Goal: Task Accomplishment & Management: Manage account settings

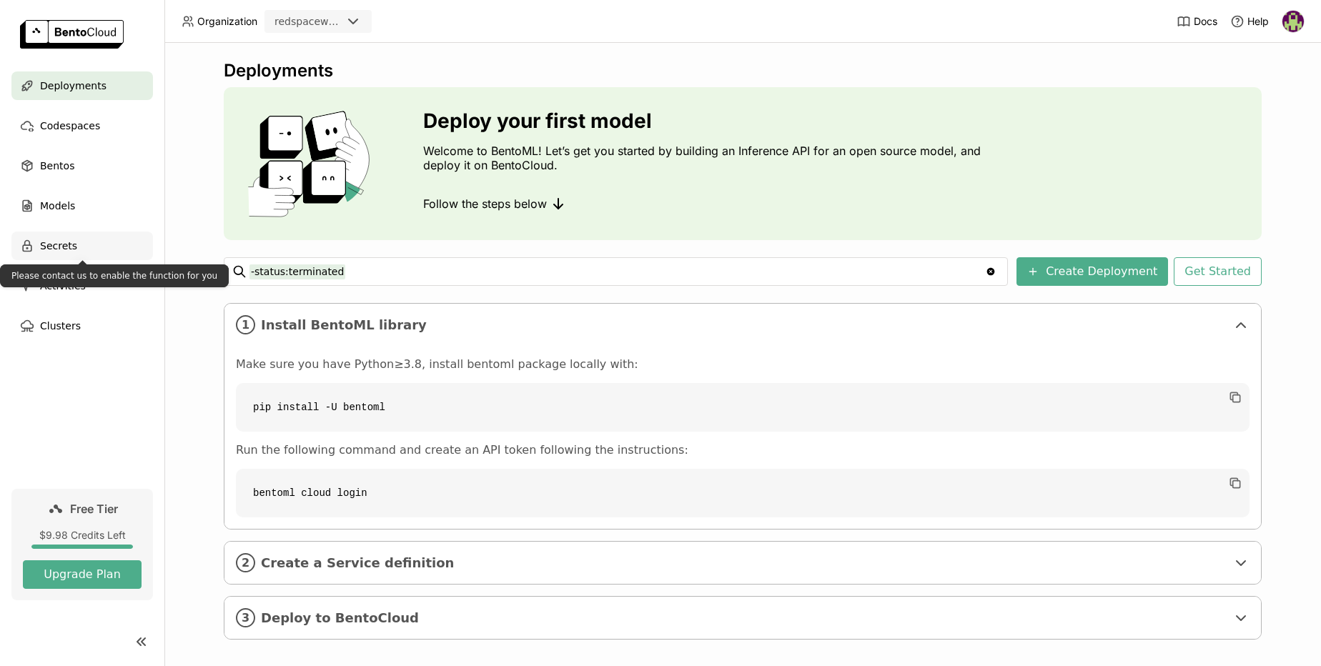
click at [54, 247] on span "Secrets" at bounding box center [58, 245] width 37 height 17
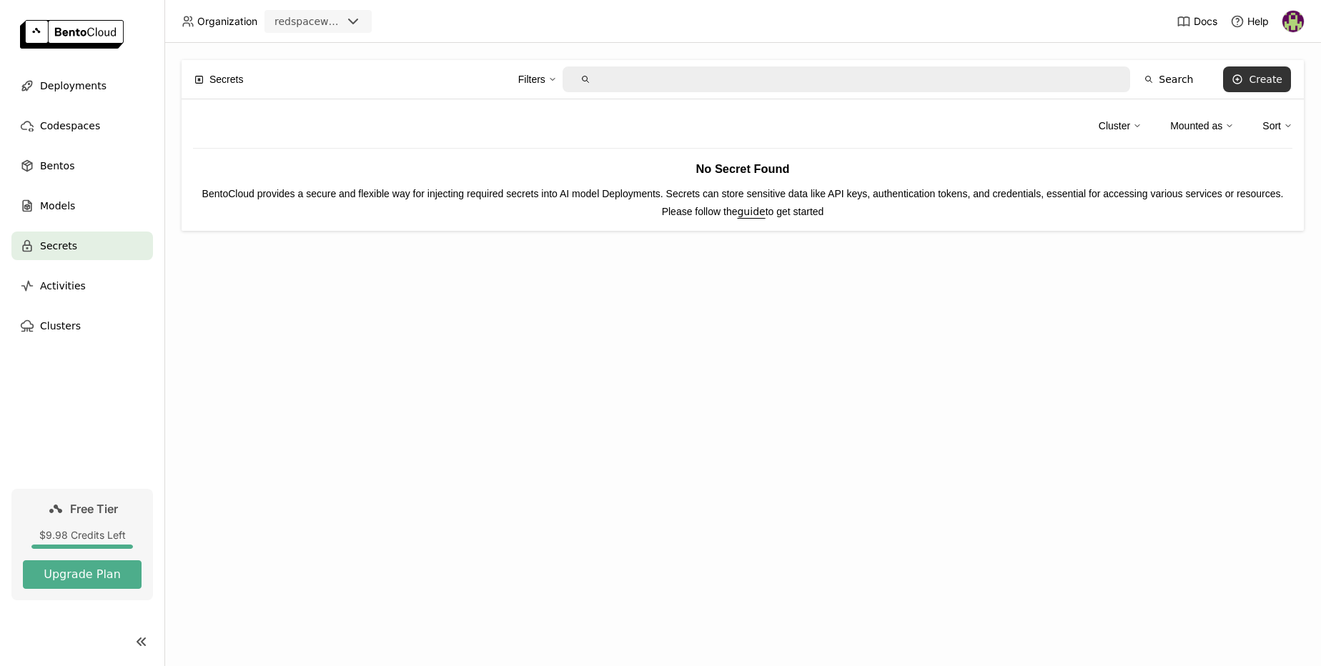
click at [1261, 77] on div "Create" at bounding box center [1266, 79] width 34 height 11
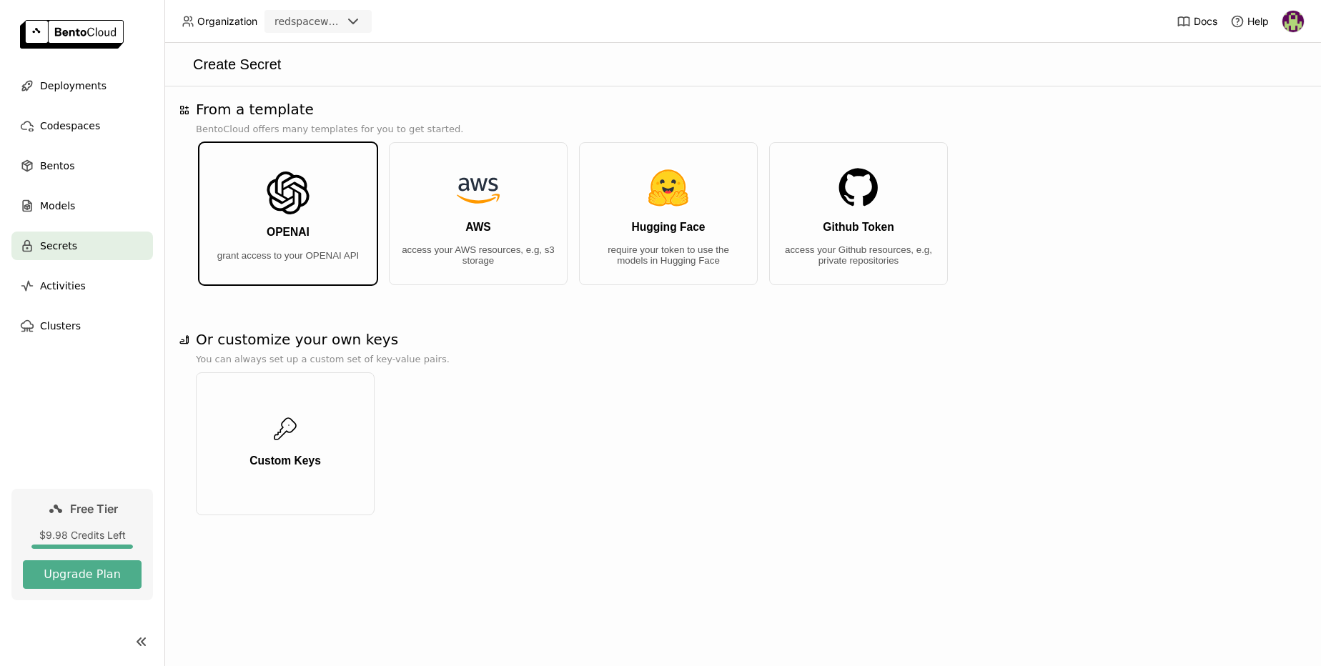
click at [315, 215] on button "OPENAI grant access to your OPENAI API" at bounding box center [288, 213] width 179 height 143
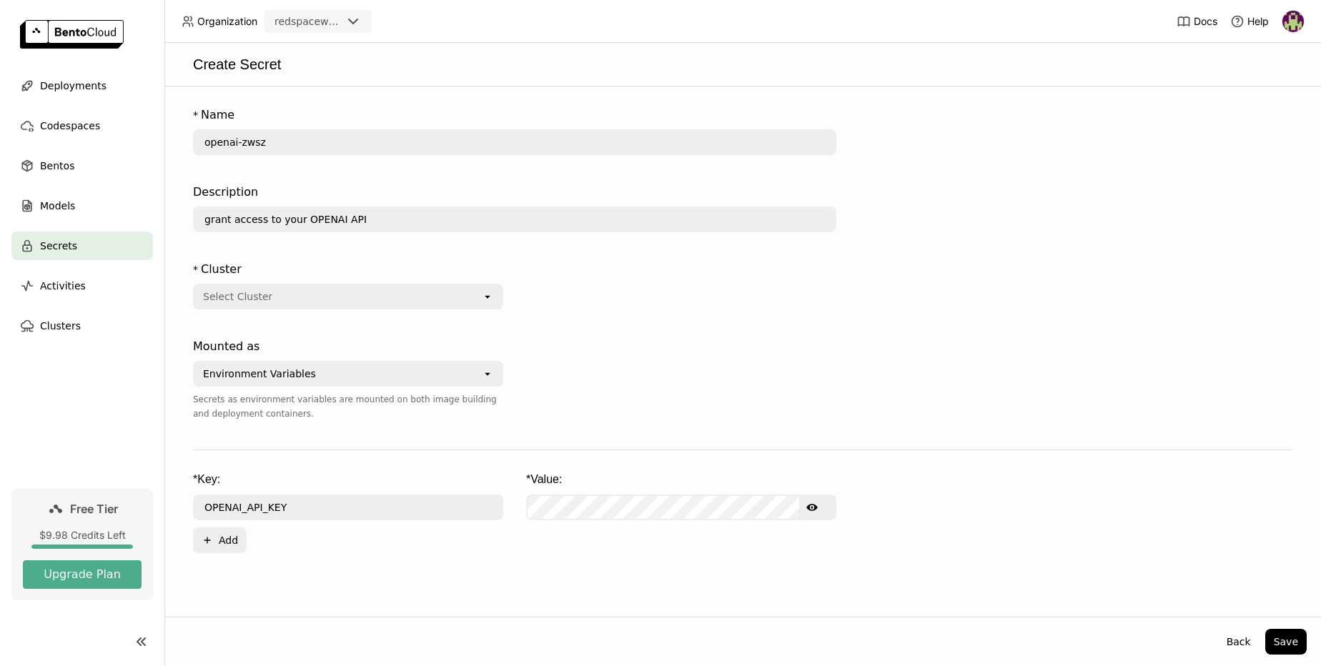
click at [299, 294] on div "Select Cluster" at bounding box center [337, 296] width 287 height 23
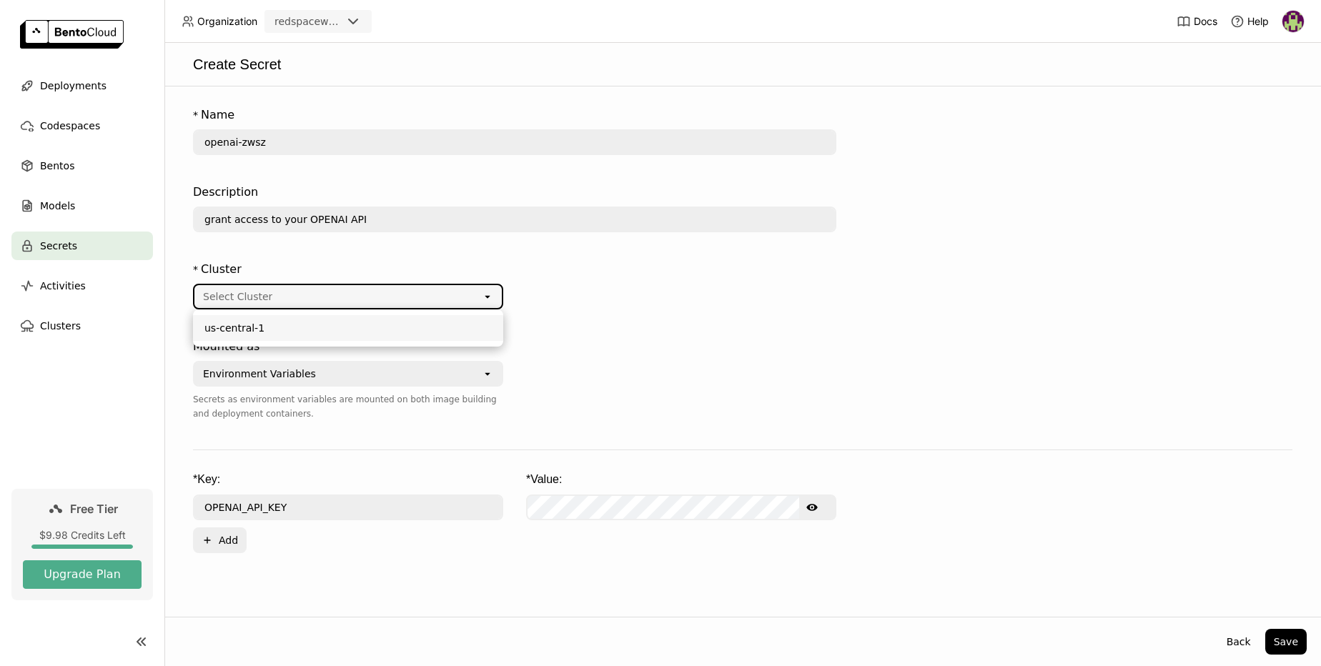
click at [233, 331] on div "us-central-1" at bounding box center [347, 328] width 287 height 14
click at [320, 373] on div "Environment Variables" at bounding box center [337, 373] width 287 height 23
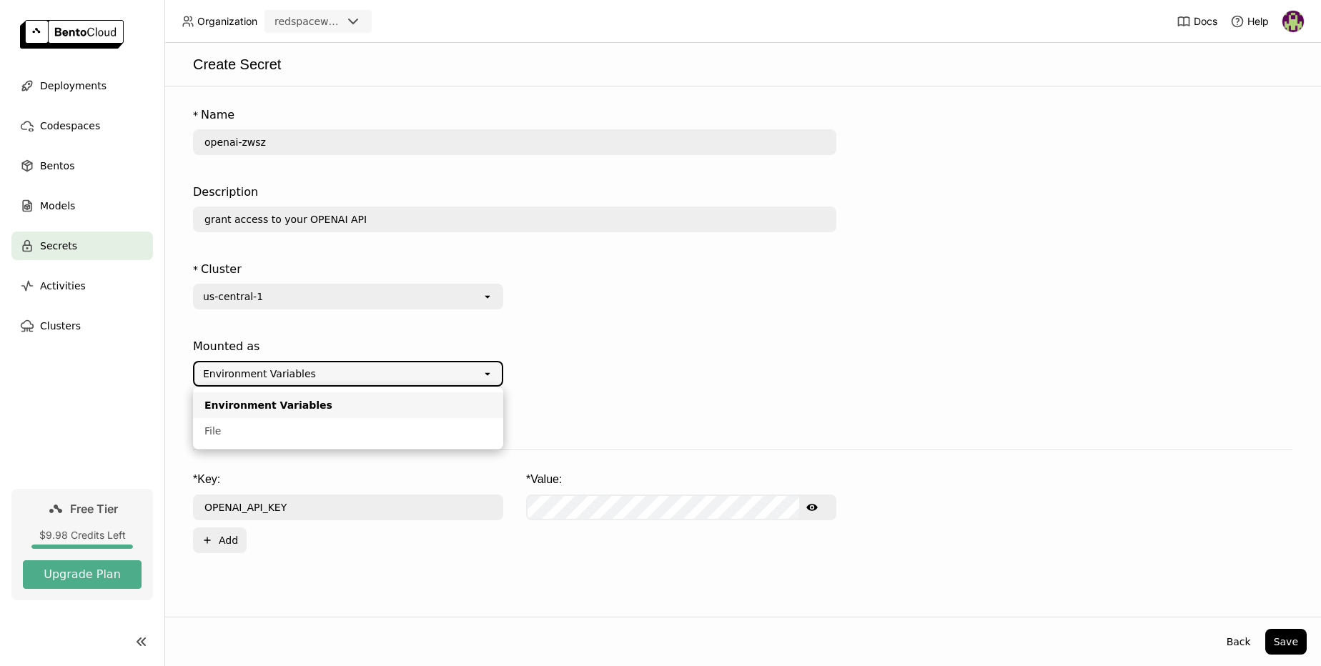
click at [320, 373] on div "Environment Variables" at bounding box center [337, 373] width 287 height 23
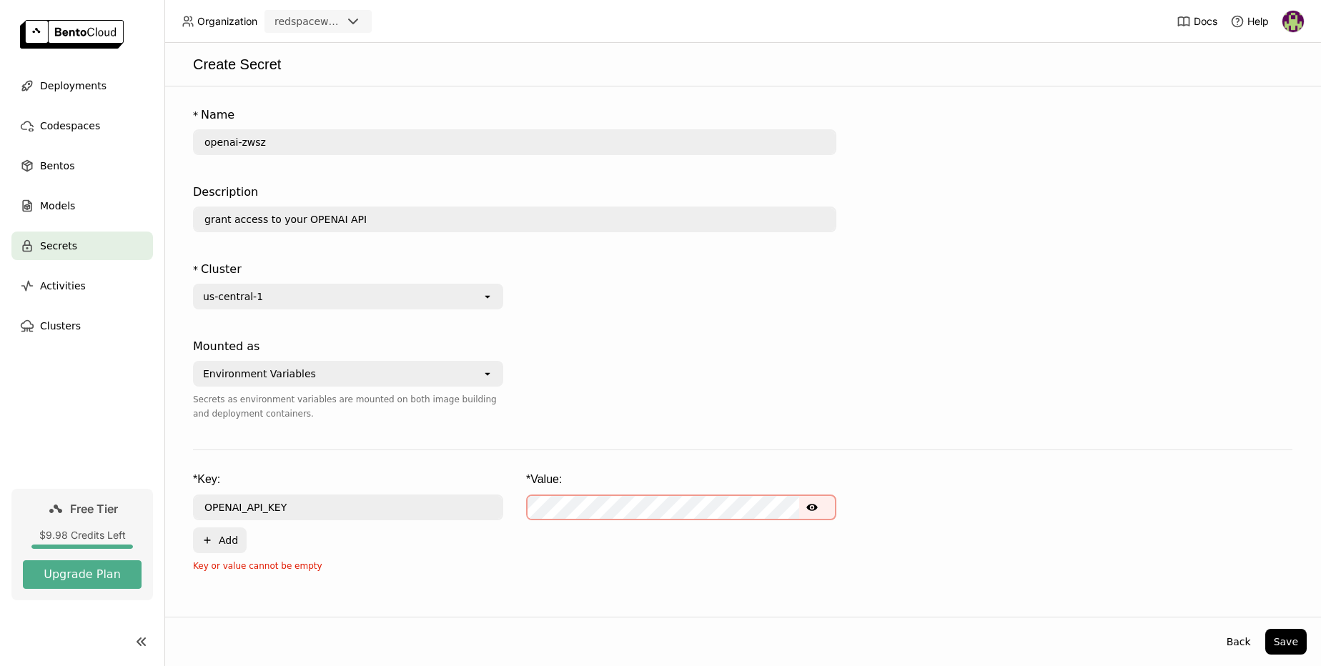
click at [548, 544] on div "* Key: * Value: OPENAI_API_KEY Show password text Plus Add" at bounding box center [743, 513] width 1100 height 82
click at [813, 507] on icon "Show password text" at bounding box center [811, 507] width 11 height 7
click at [77, 85] on span "Deployments" at bounding box center [73, 85] width 66 height 17
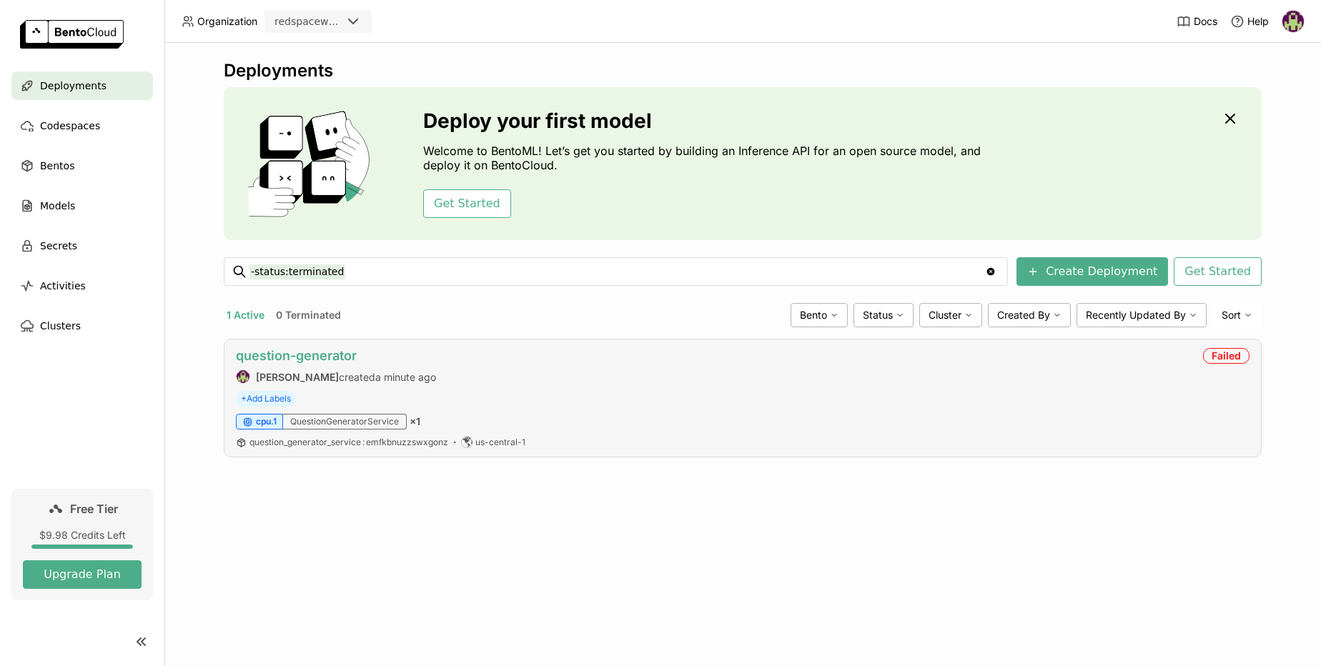
click at [276, 357] on link "question-generator" at bounding box center [296, 355] width 121 height 15
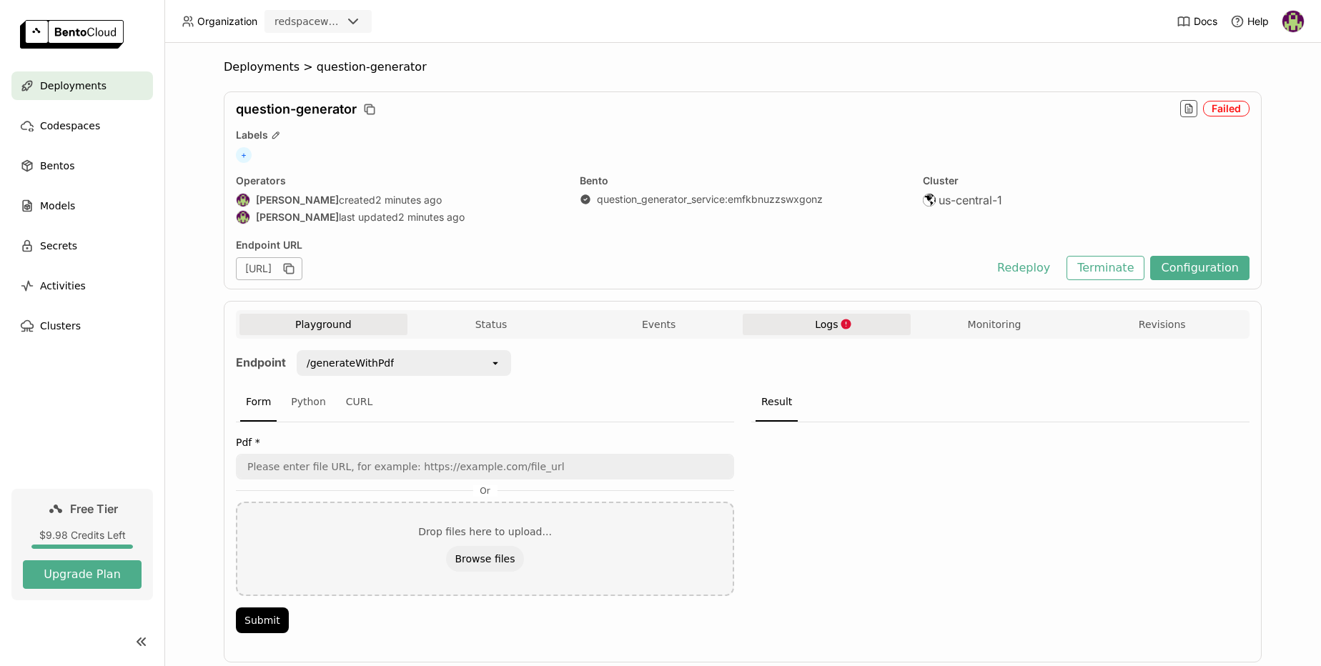
click at [822, 325] on span "Logs" at bounding box center [826, 324] width 23 height 13
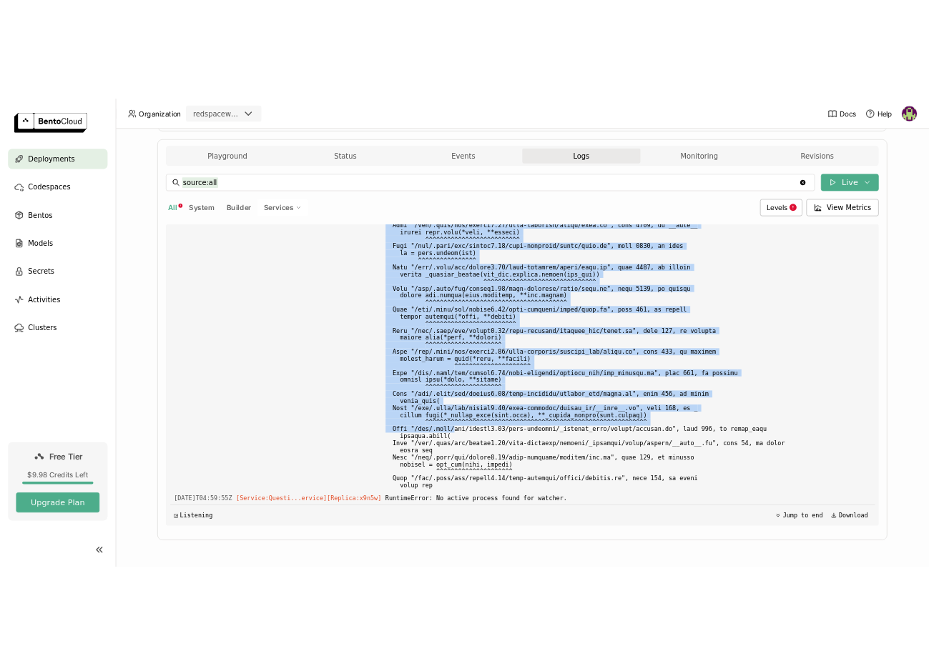
scroll to position [5846, 0]
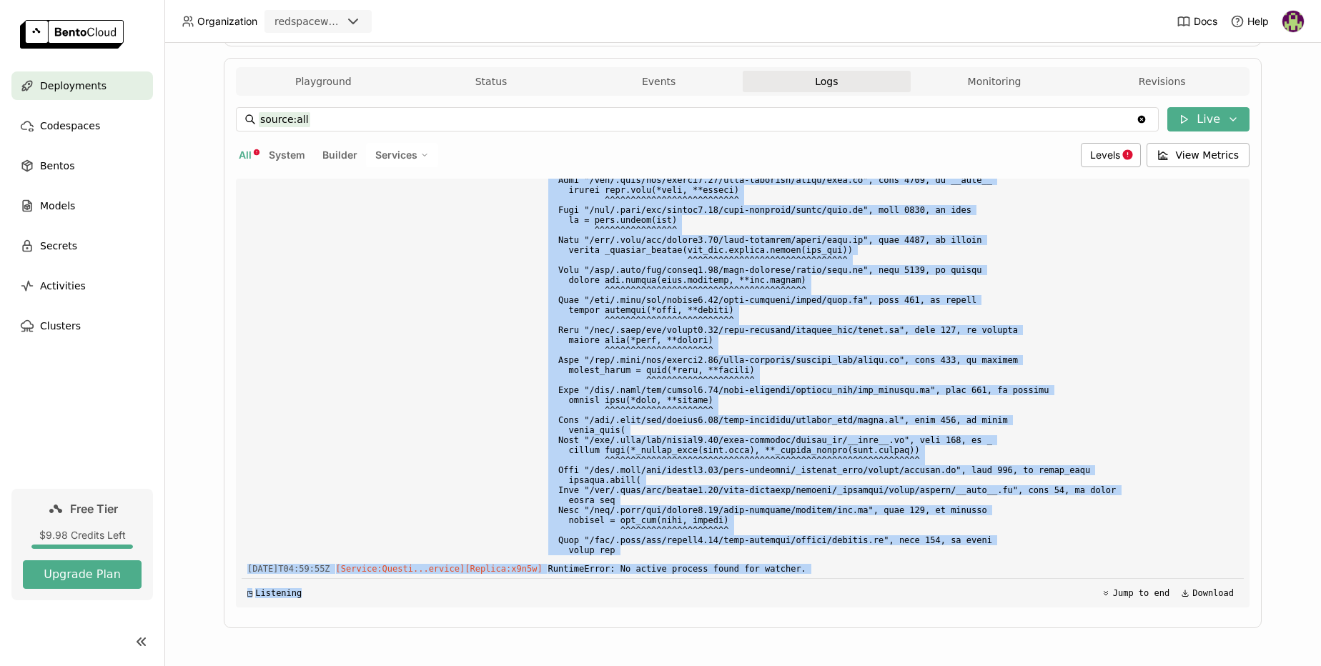
drag, startPoint x: 563, startPoint y: 365, endPoint x: 659, endPoint y: 619, distance: 272.0
click at [659, 619] on div "Playground Status Events Logs Monitoring Revisions Endpoint /generateWithPdf op…" at bounding box center [743, 343] width 1038 height 571
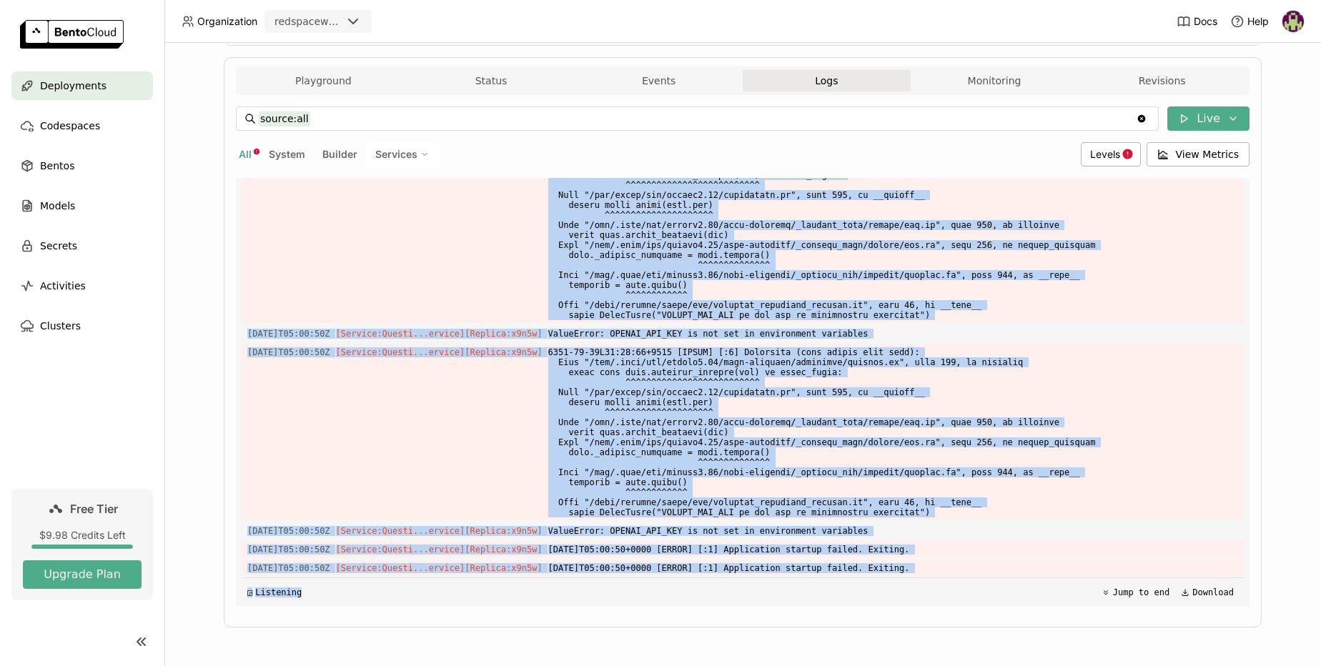
scroll to position [6544, 0]
click at [676, 384] on span at bounding box center [893, 433] width 690 height 176
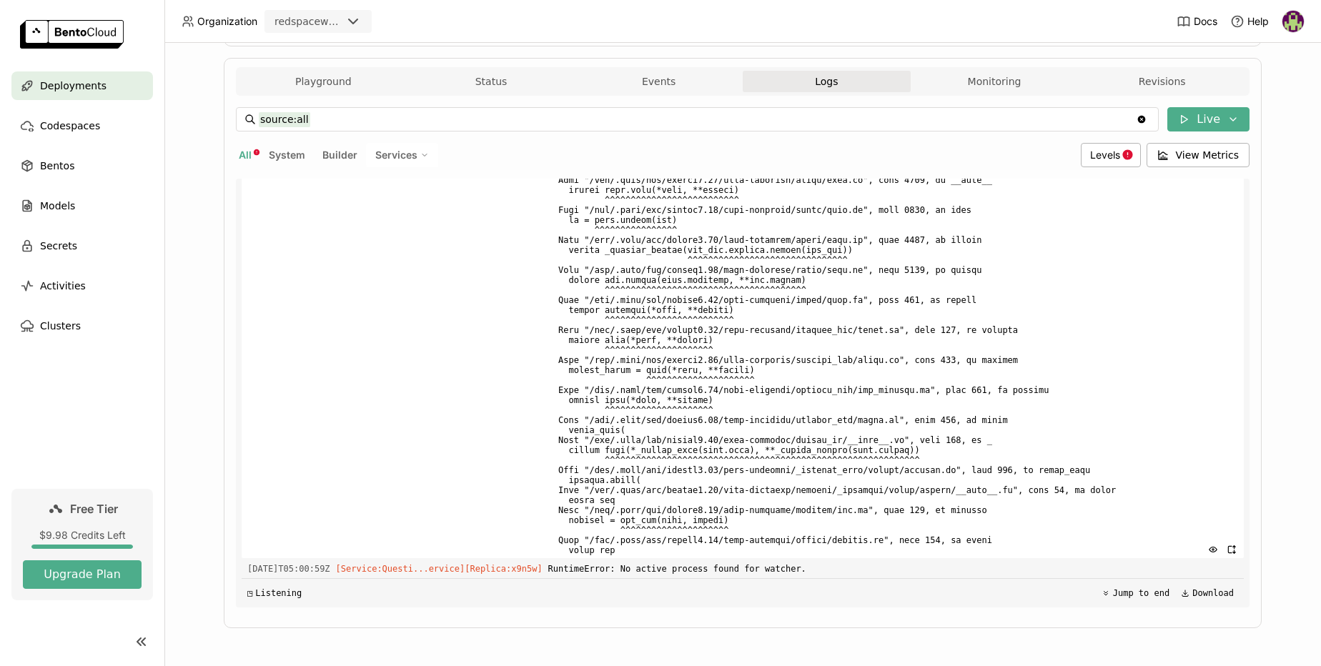
scroll to position [6755, 0]
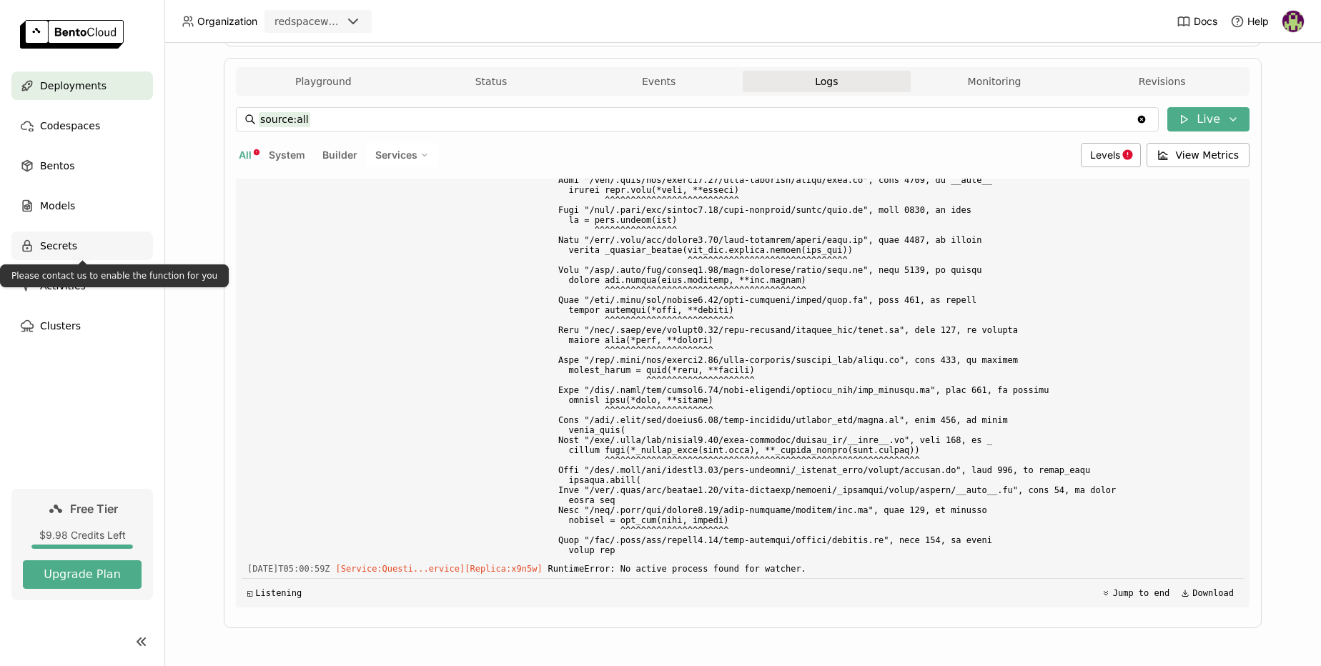
click at [46, 250] on span "Secrets" at bounding box center [58, 245] width 37 height 17
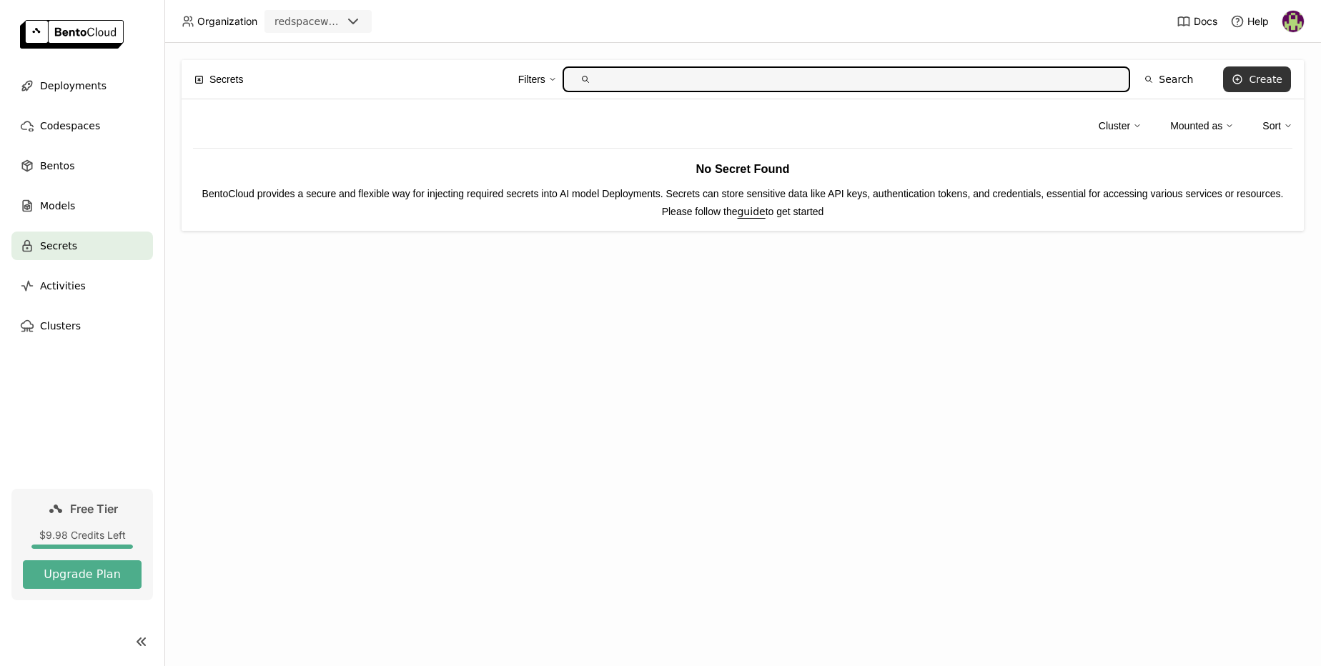
click at [1243, 84] on icon at bounding box center [1237, 79] width 11 height 11
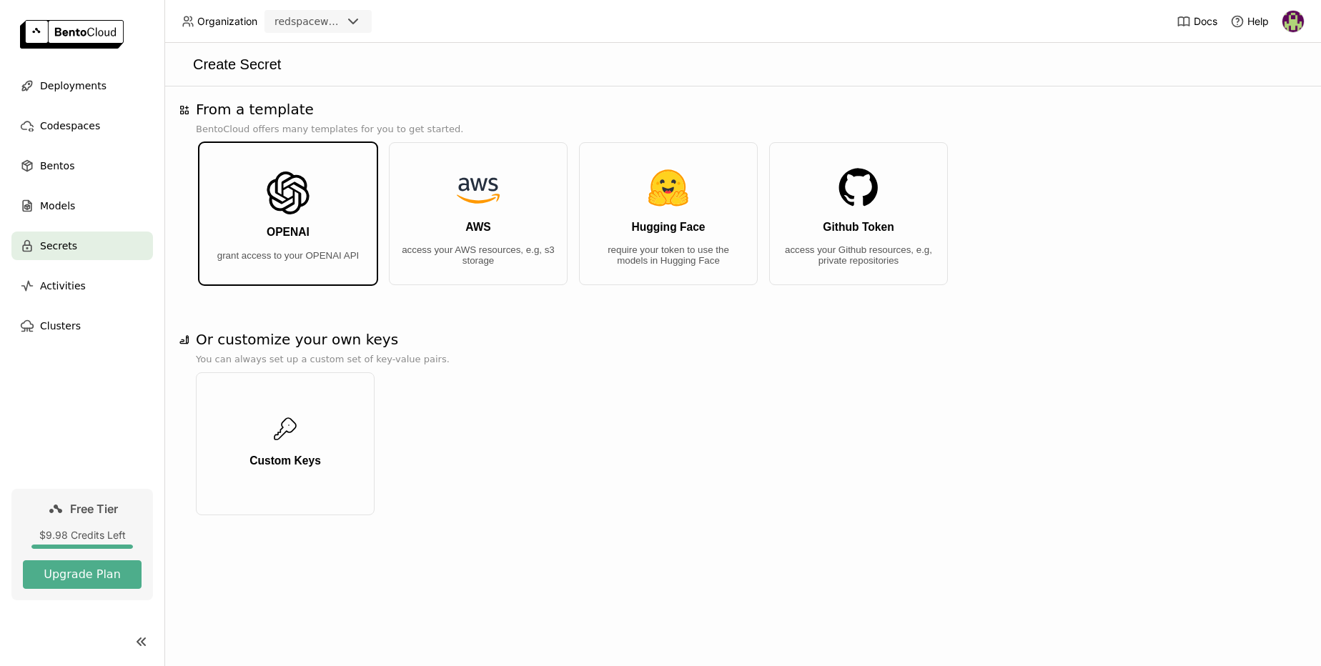
click at [290, 235] on h3 "OPENAI" at bounding box center [288, 232] width 43 height 13
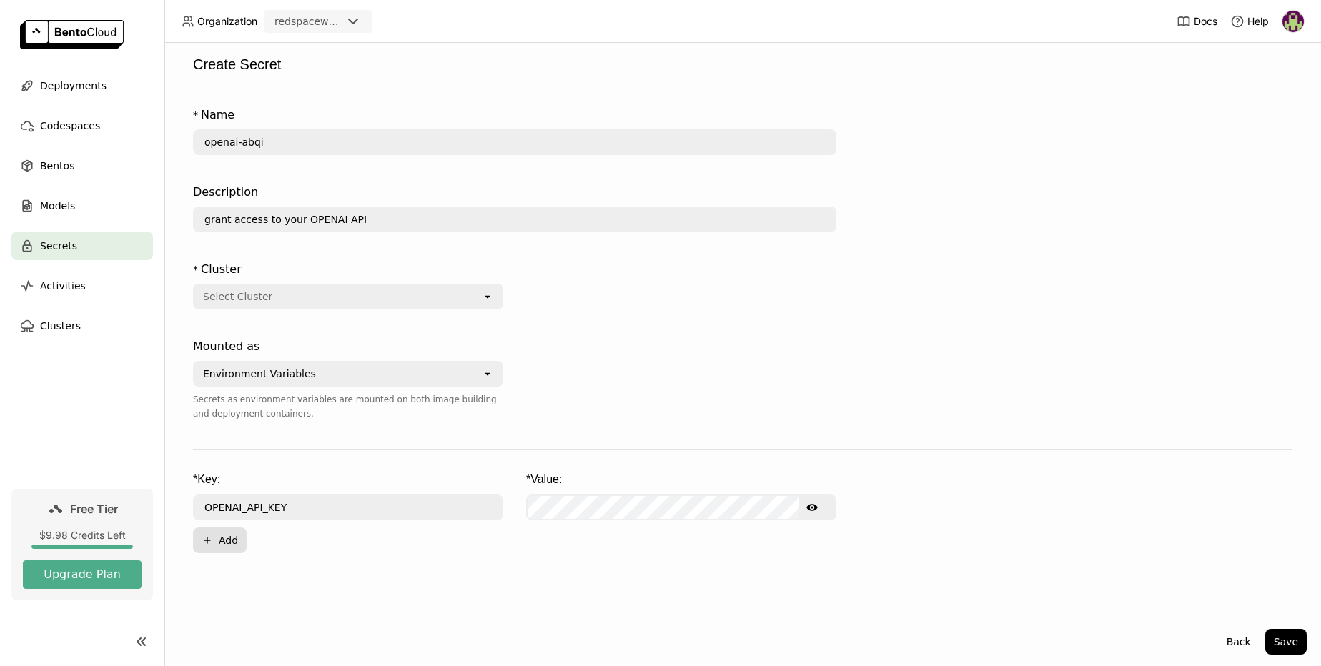
click at [226, 540] on button "Plus Add" at bounding box center [220, 541] width 54 height 26
click at [69, 90] on span "Deployments" at bounding box center [73, 85] width 66 height 17
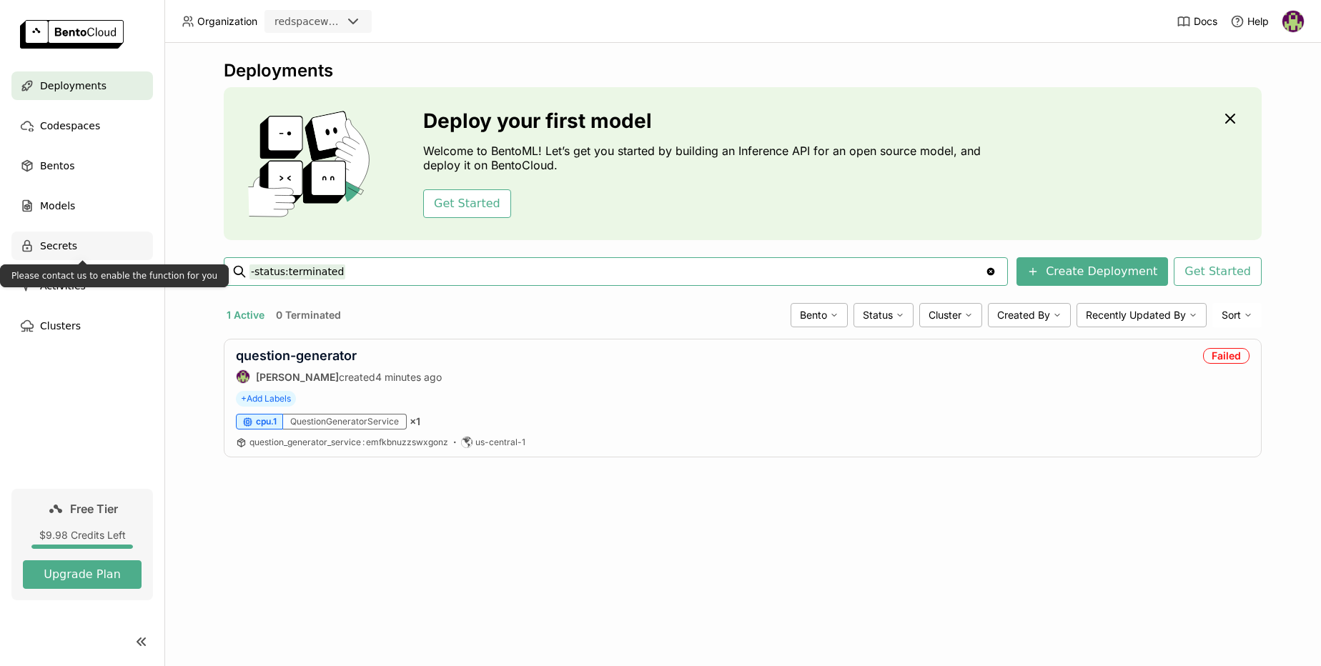
click at [62, 247] on span "Secrets" at bounding box center [58, 245] width 37 height 17
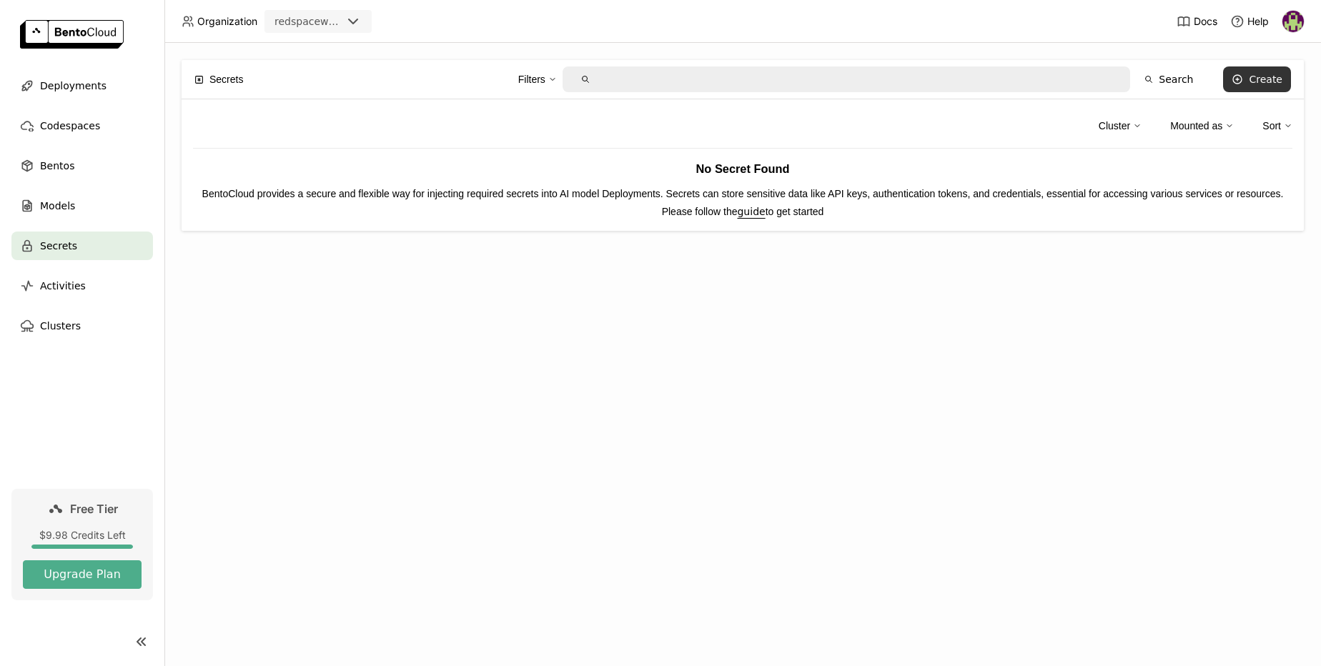
click at [1264, 81] on div "Create" at bounding box center [1266, 79] width 34 height 11
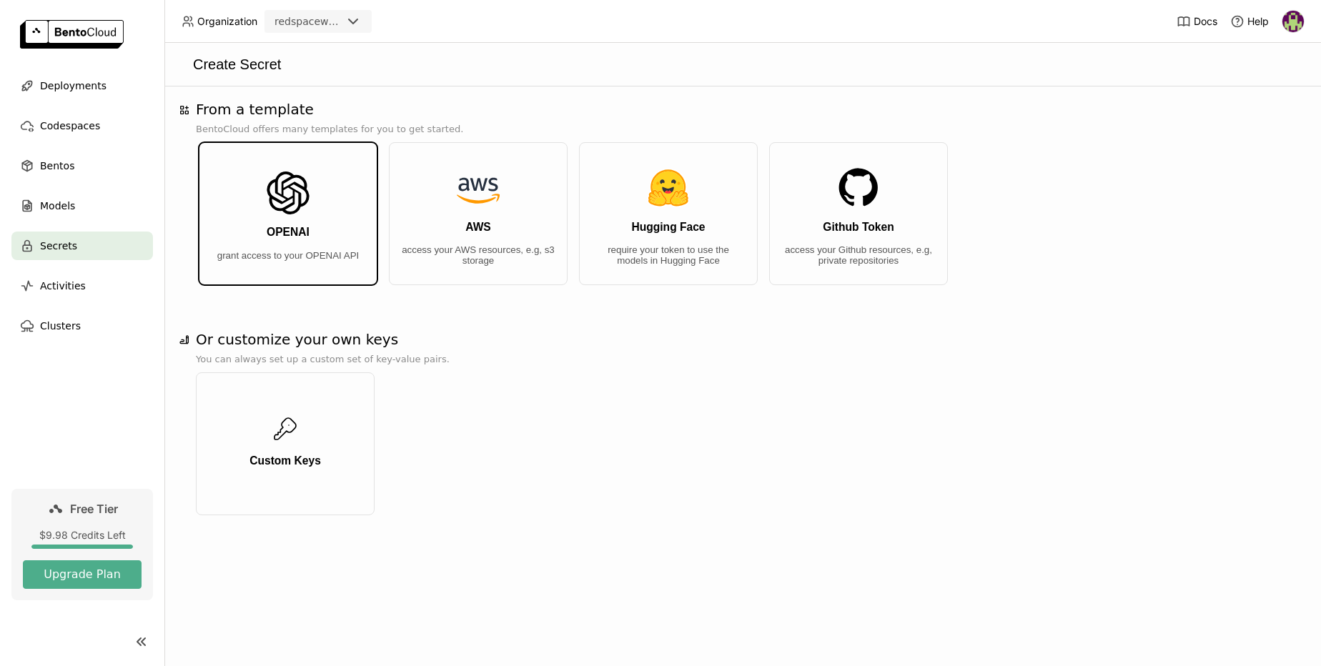
click at [294, 214] on img "button" at bounding box center [288, 193] width 43 height 43
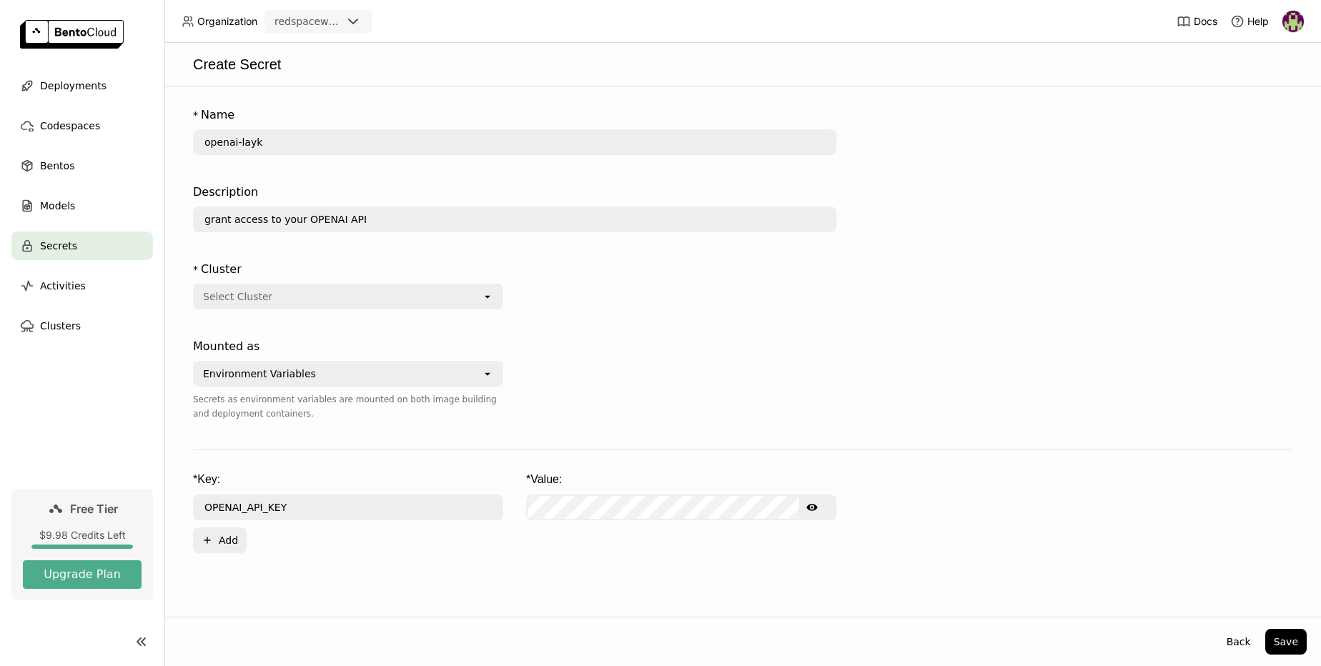
click at [479, 298] on div "Select Cluster" at bounding box center [337, 296] width 287 height 23
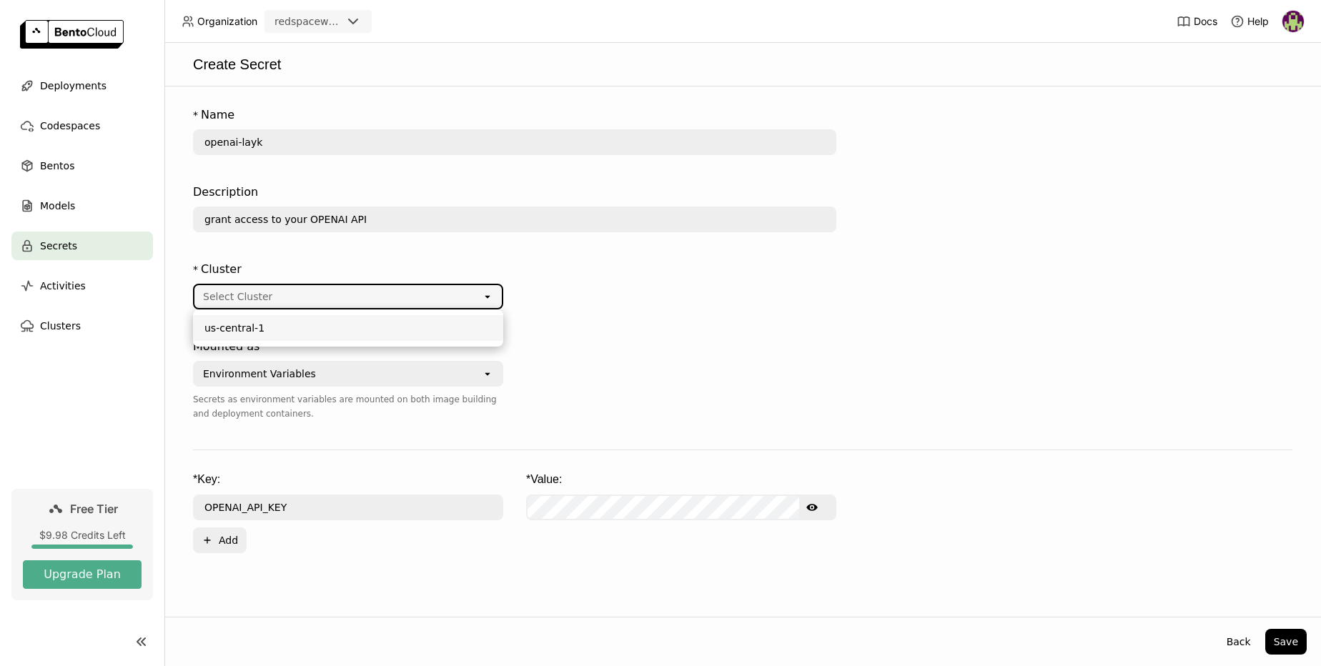
click at [301, 332] on div "us-central-1" at bounding box center [347, 328] width 287 height 14
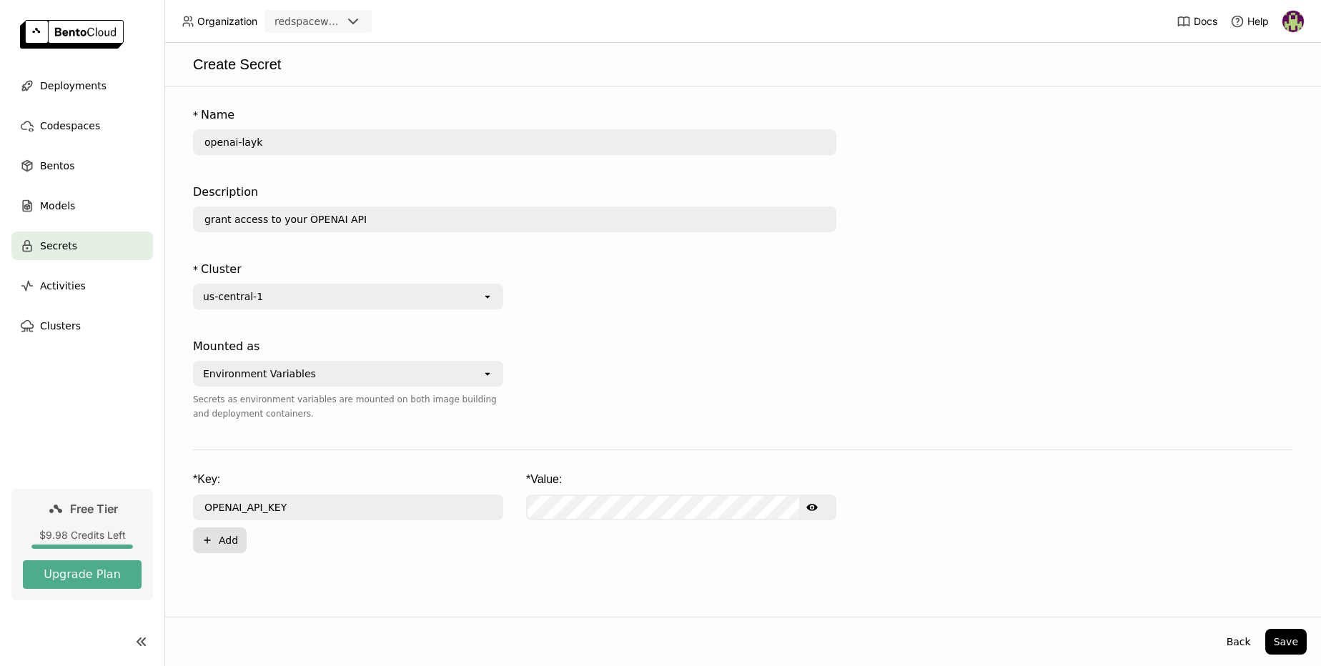
click at [229, 543] on button "Plus Add" at bounding box center [220, 541] width 54 height 26
click at [1285, 639] on button "Save" at bounding box center [1286, 642] width 41 height 26
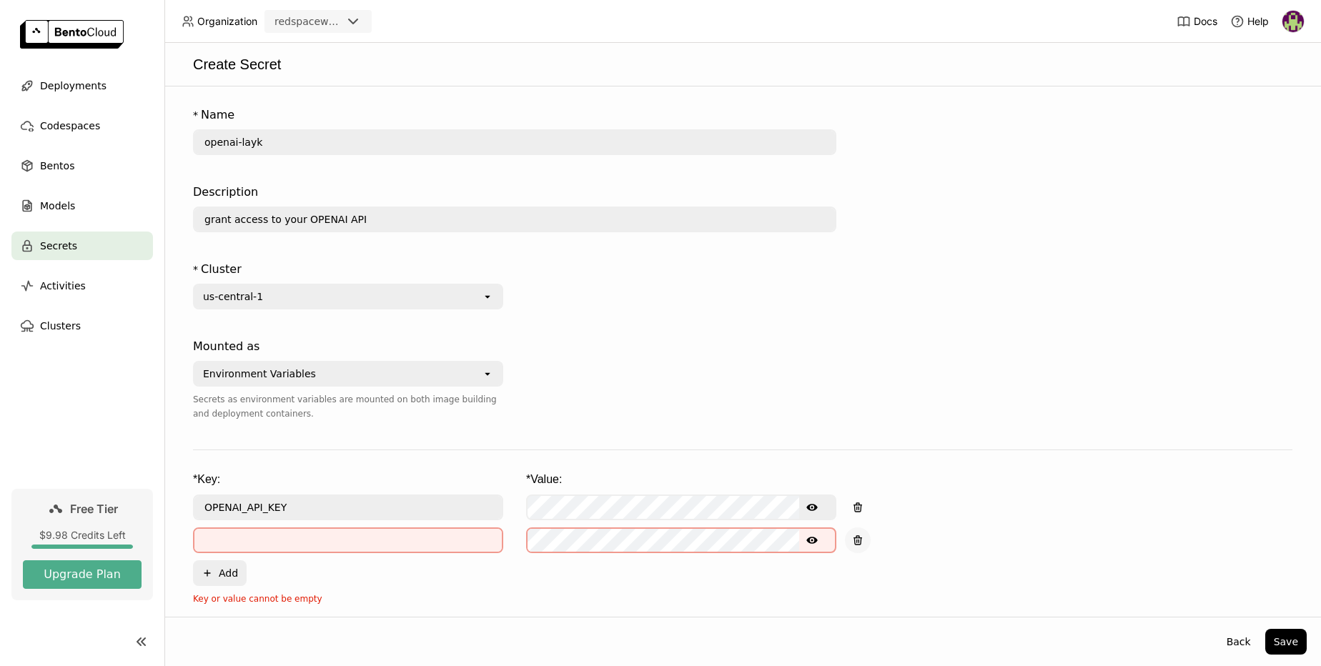
click at [858, 545] on icon "button" at bounding box center [857, 541] width 6 height 6
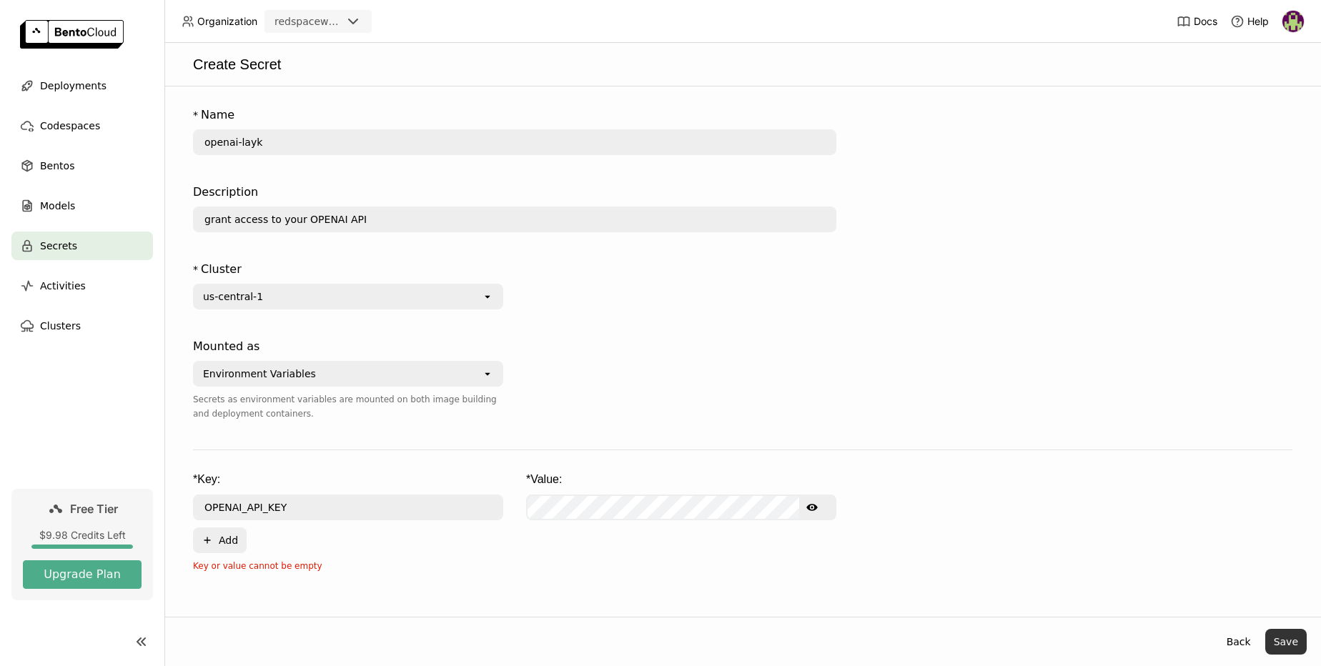
click at [1287, 637] on button "Save" at bounding box center [1286, 642] width 41 height 26
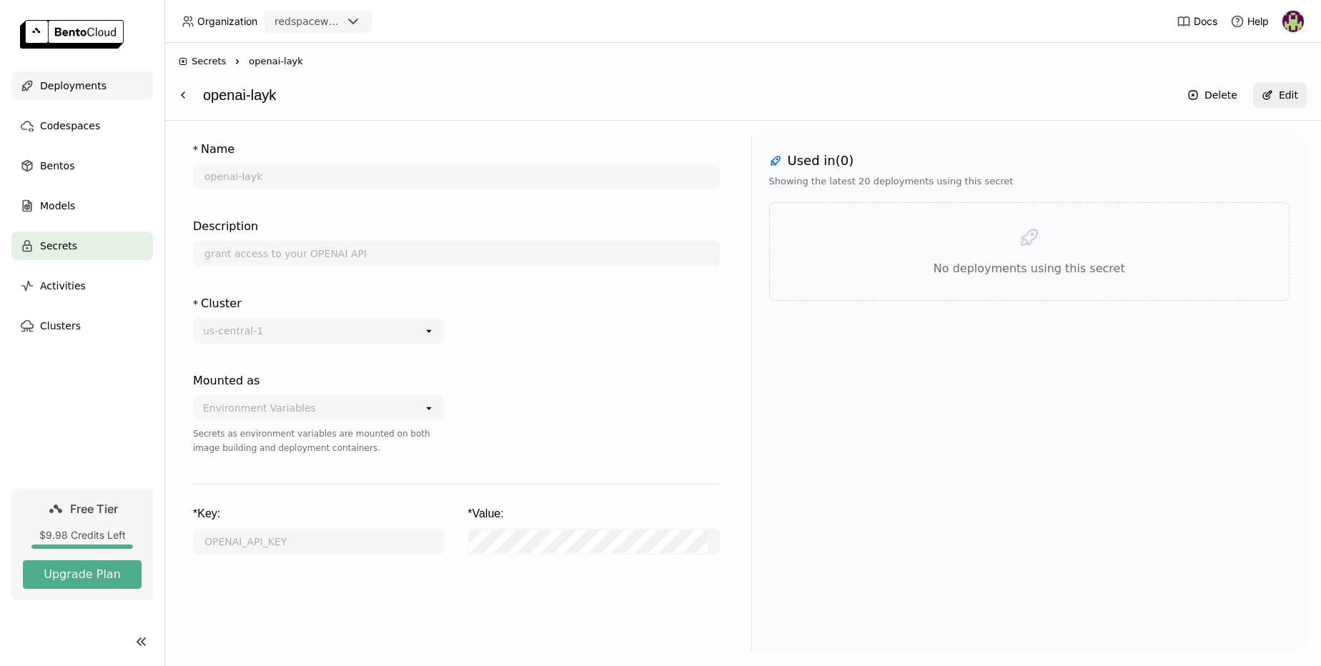
click at [77, 90] on span "Deployments" at bounding box center [73, 85] width 66 height 17
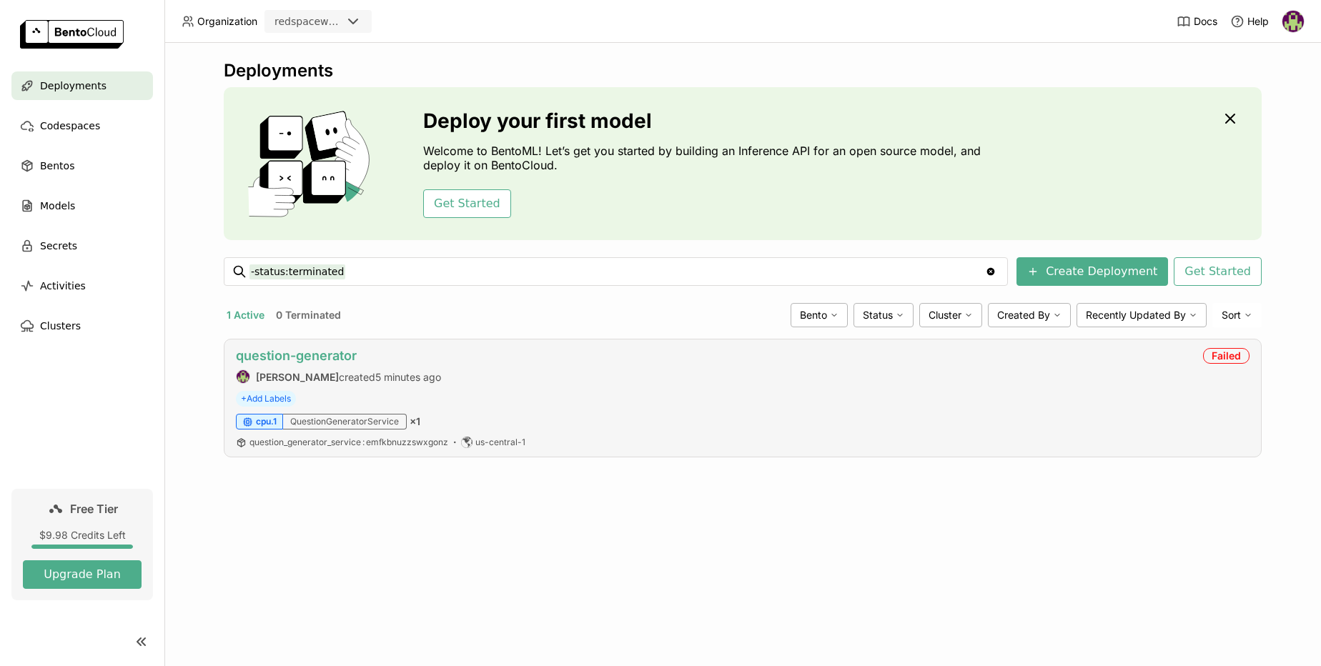
click at [287, 359] on link "question-generator" at bounding box center [296, 355] width 121 height 15
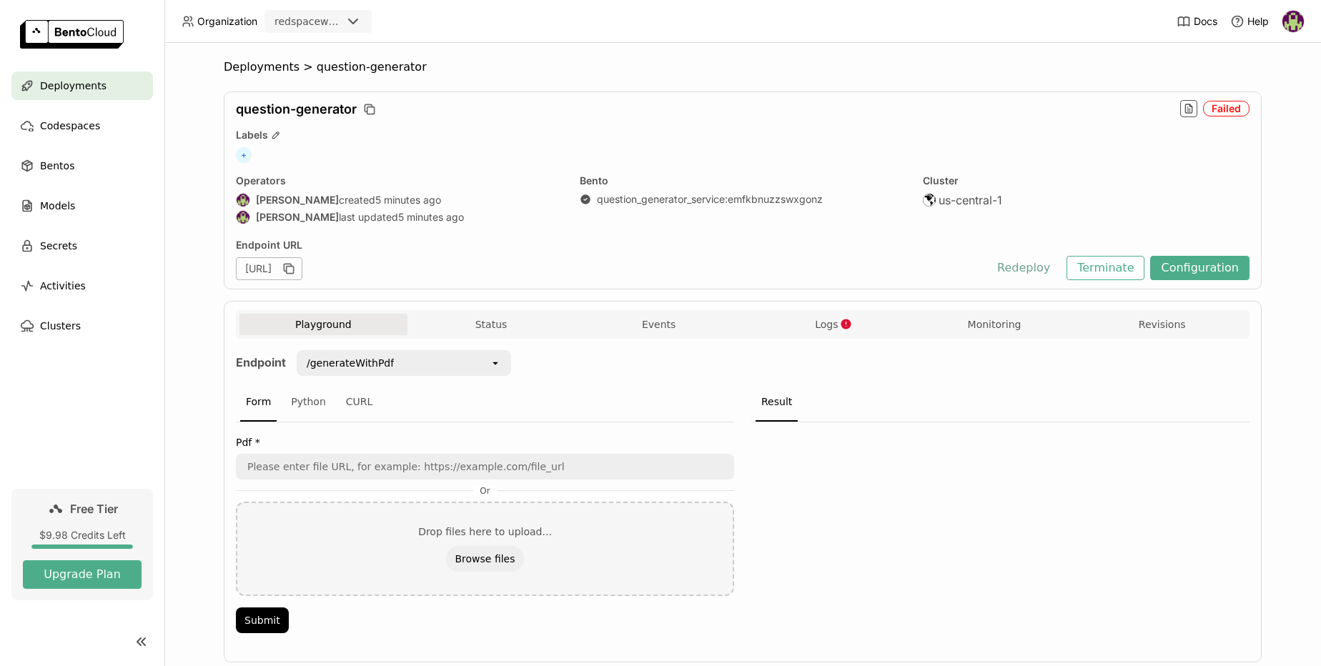
click at [1028, 268] on button "Redeploy" at bounding box center [1024, 268] width 74 height 24
click at [817, 325] on span "Logs" at bounding box center [826, 324] width 23 height 13
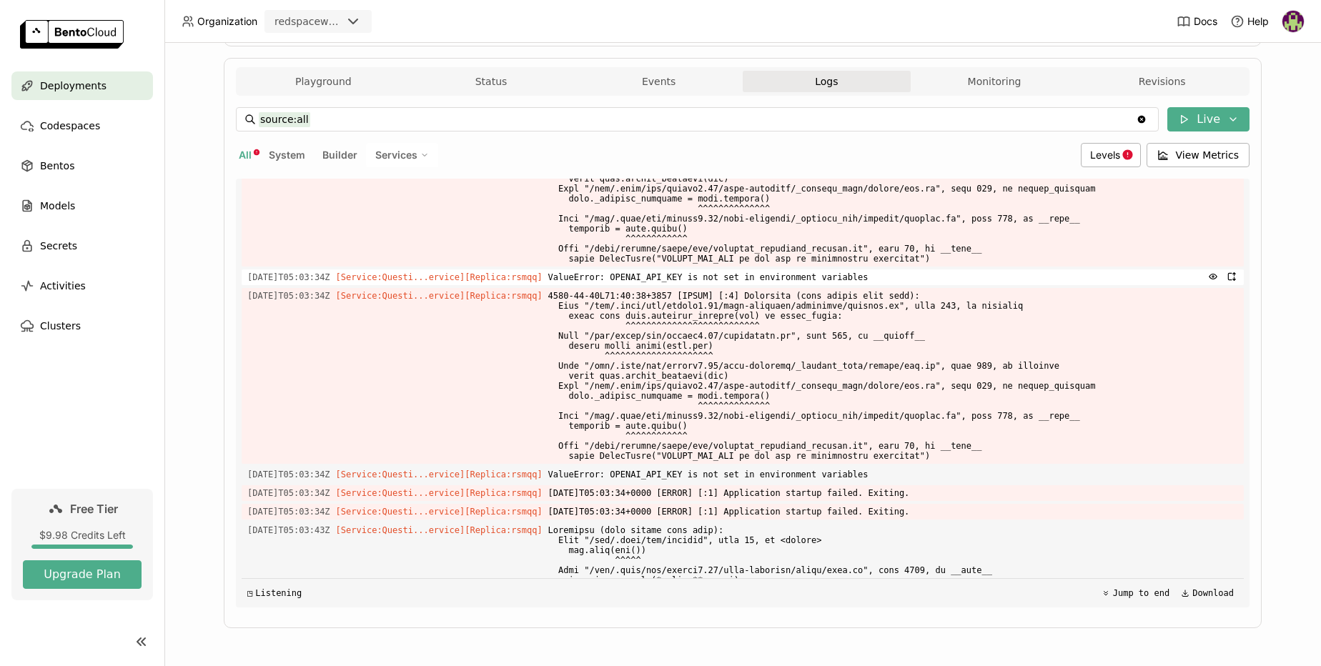
scroll to position [6016, 0]
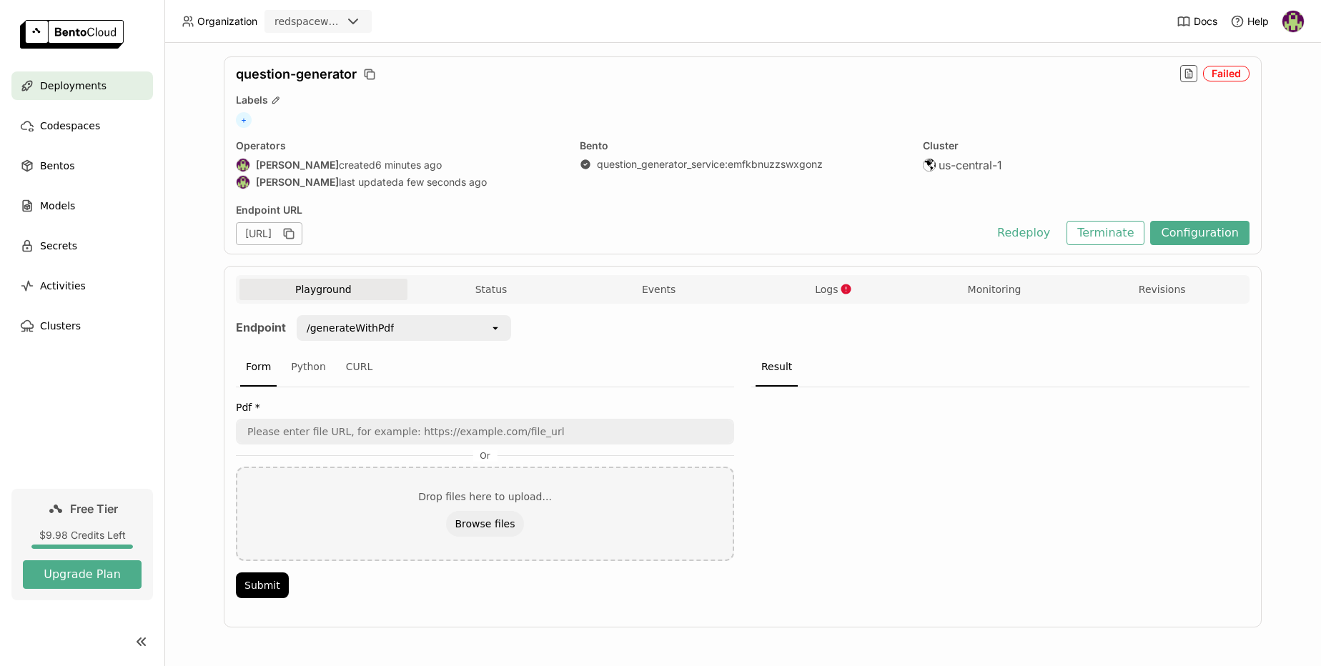
scroll to position [35, 0]
click at [1095, 240] on button "Terminate" at bounding box center [1106, 233] width 78 height 24
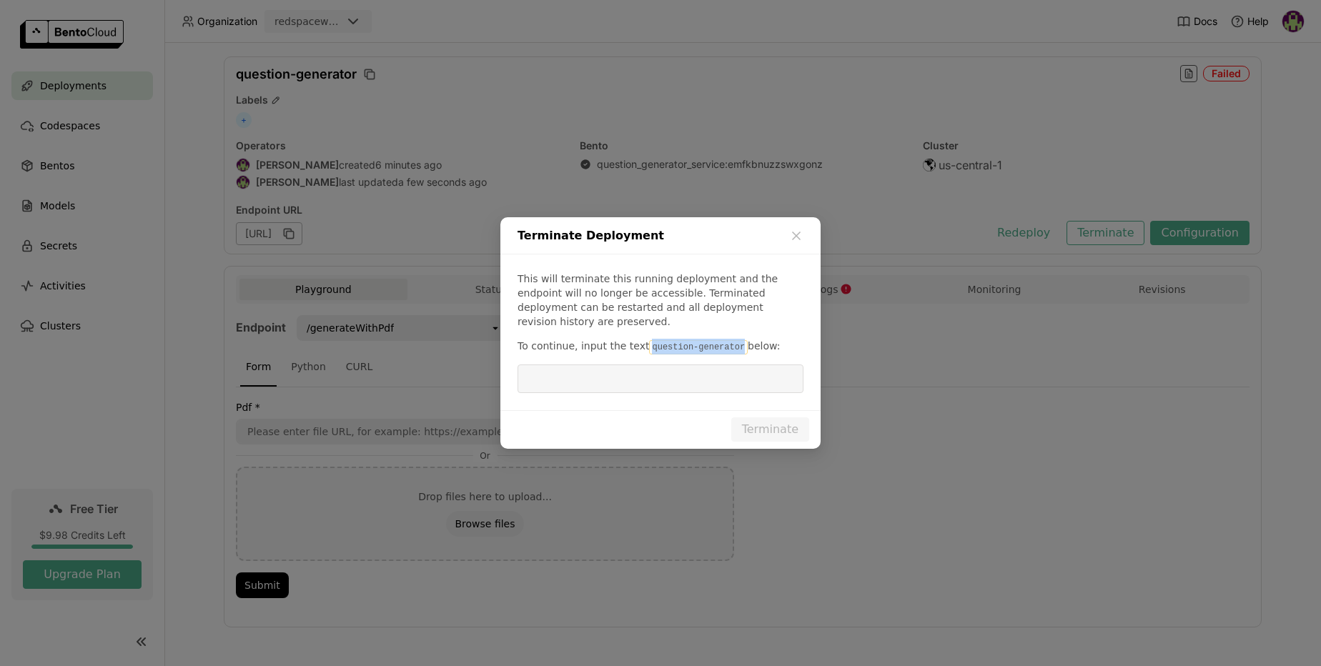
drag, startPoint x: 645, startPoint y: 339, endPoint x: 735, endPoint y: 342, distance: 90.2
click at [735, 342] on code "question-generator" at bounding box center [698, 347] width 99 height 14
copy code "question-generator"
click at [584, 376] on input "dialog" at bounding box center [660, 378] width 269 height 27
paste input "question-generator"
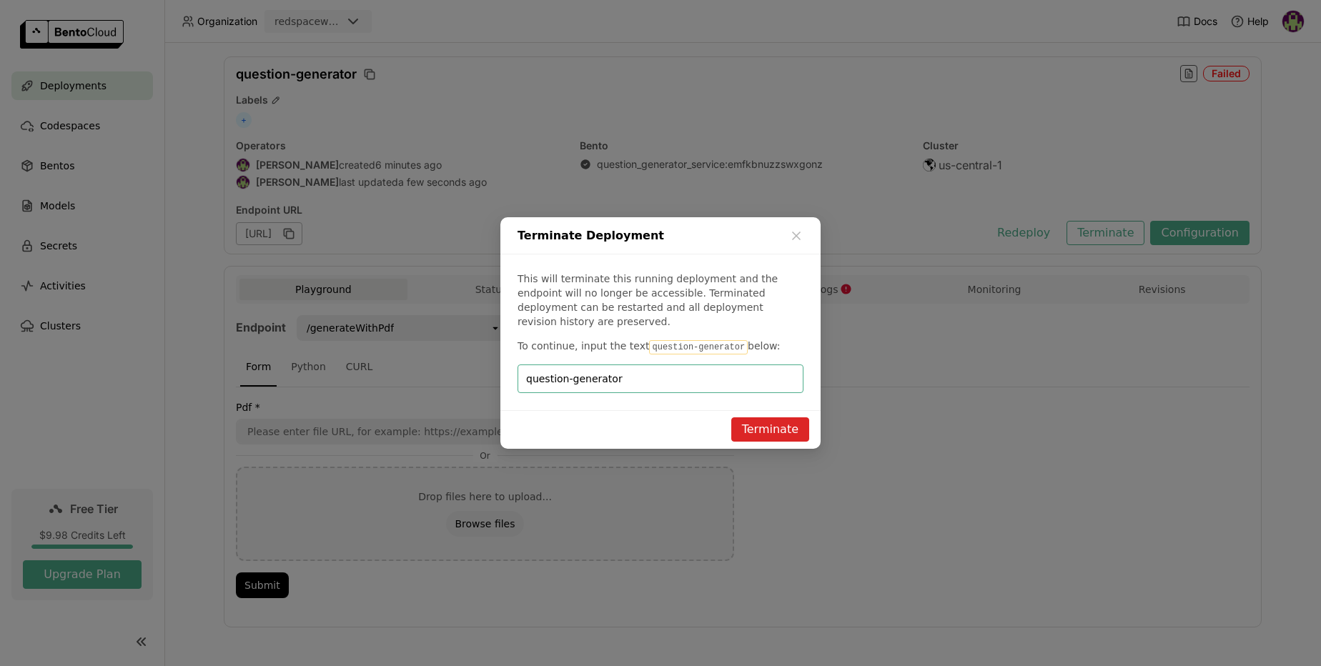
type input "question-generator"
click at [756, 420] on button "Terminate" at bounding box center [770, 430] width 78 height 24
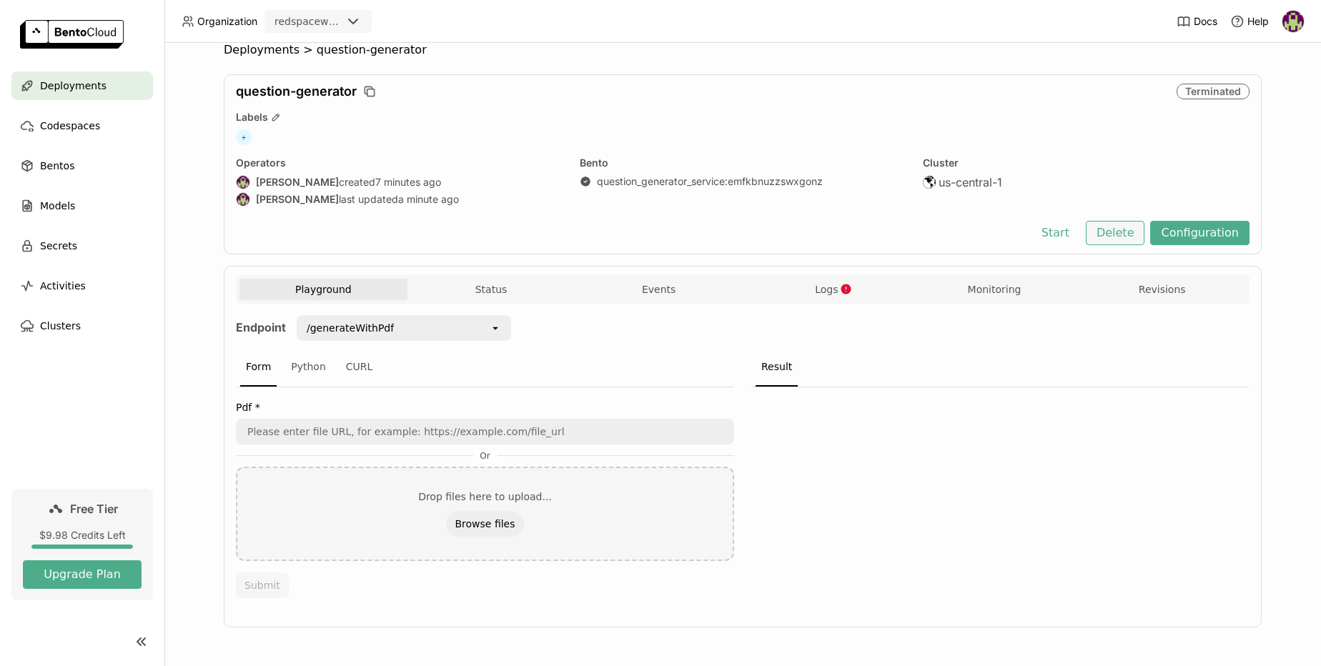
click at [1110, 233] on button "Delete" at bounding box center [1115, 233] width 59 height 24
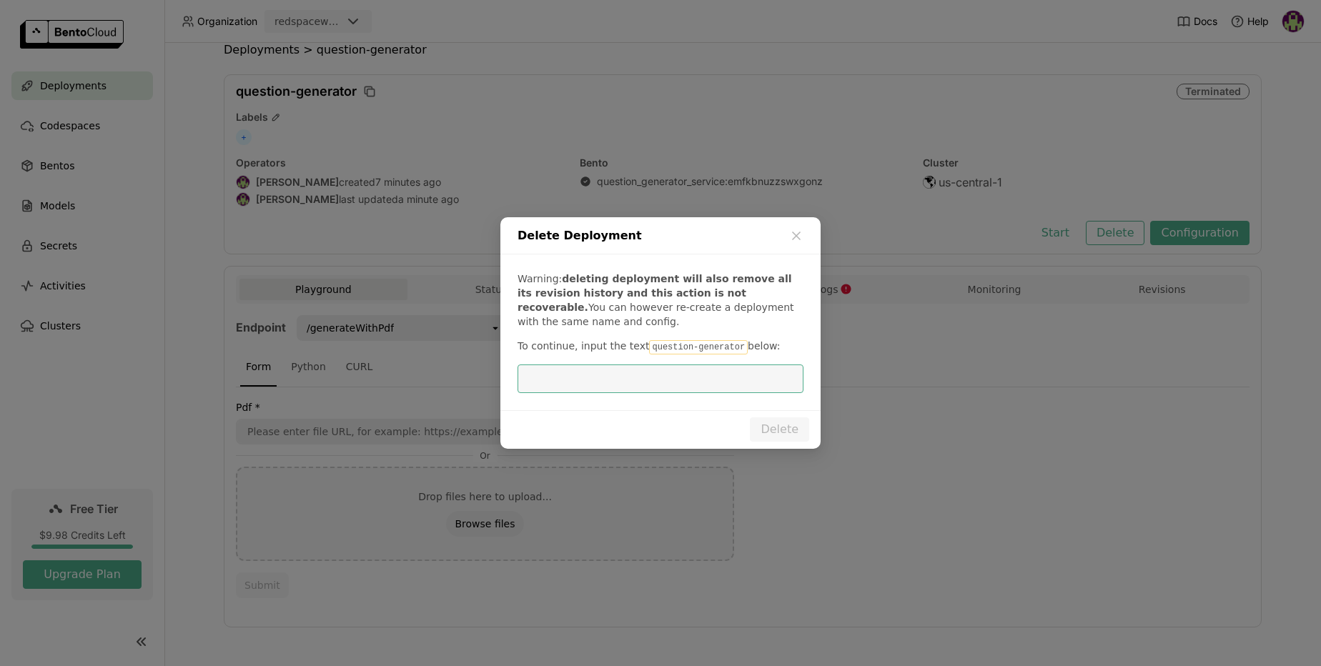
click at [559, 384] on input "dialog" at bounding box center [660, 378] width 269 height 27
type input "question-generator"
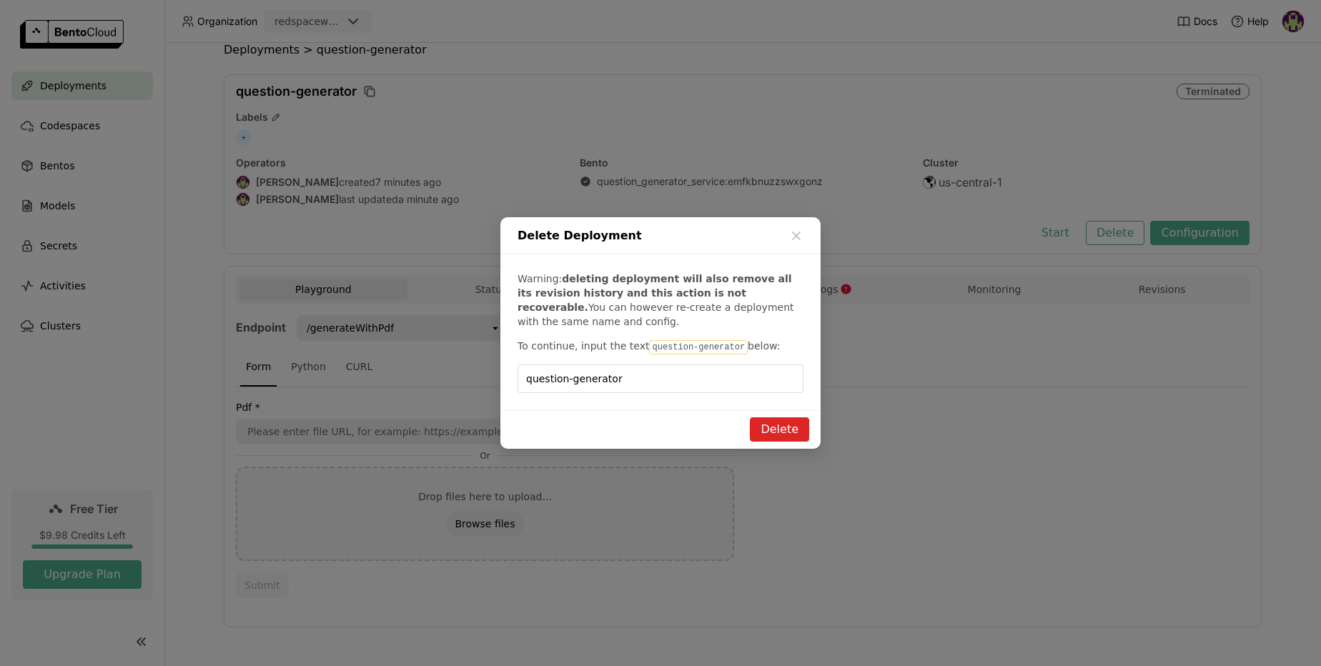
click at [784, 431] on button "Delete" at bounding box center [779, 430] width 59 height 24
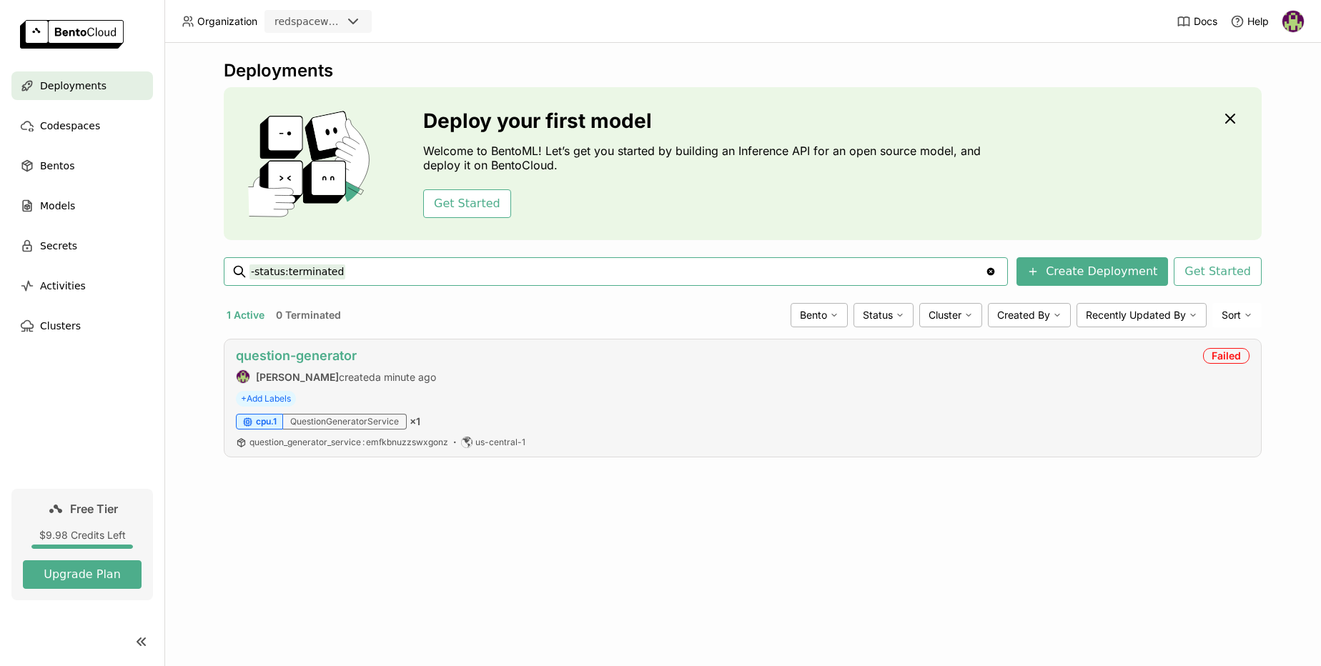
click at [345, 360] on link "question-generator" at bounding box center [296, 355] width 121 height 15
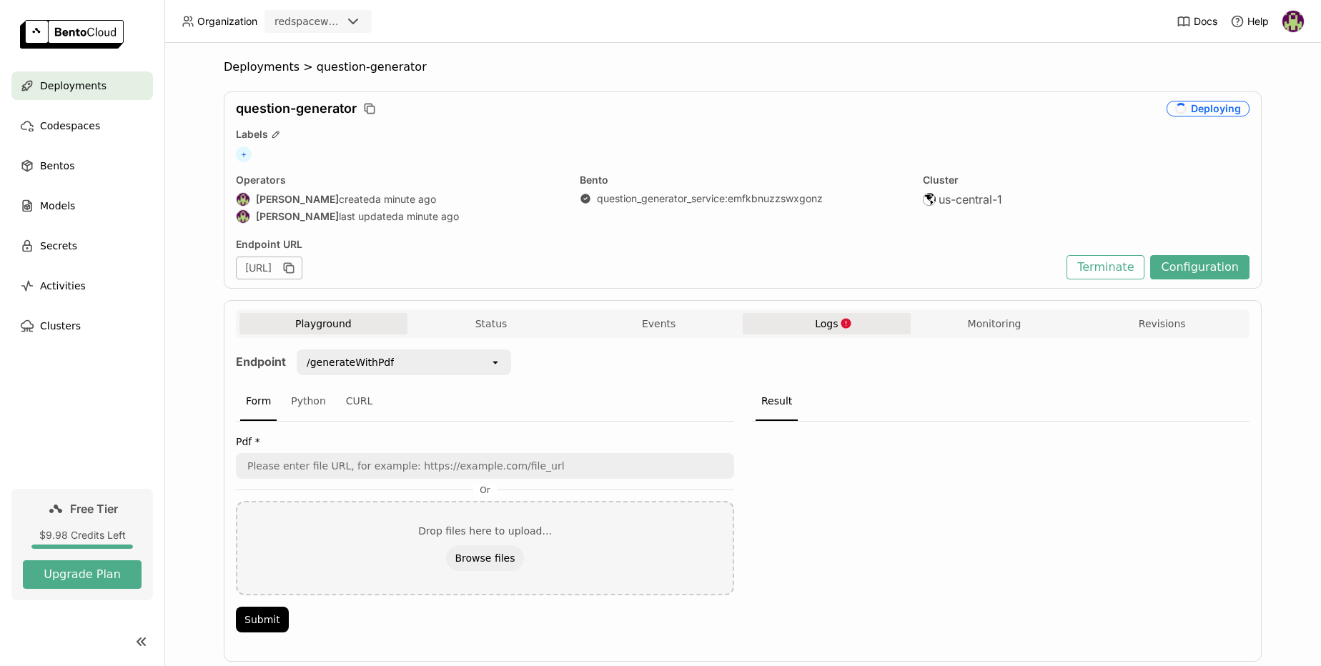
click at [817, 325] on span "Logs" at bounding box center [826, 323] width 23 height 13
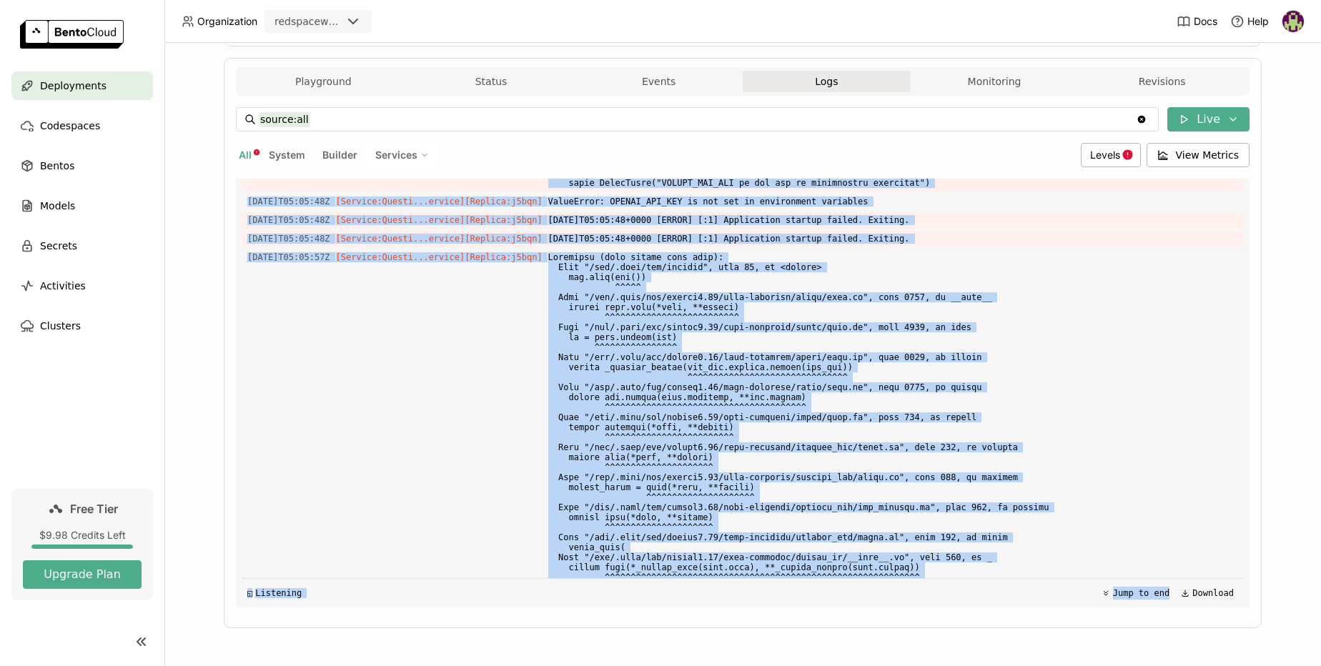
scroll to position [5969, 0]
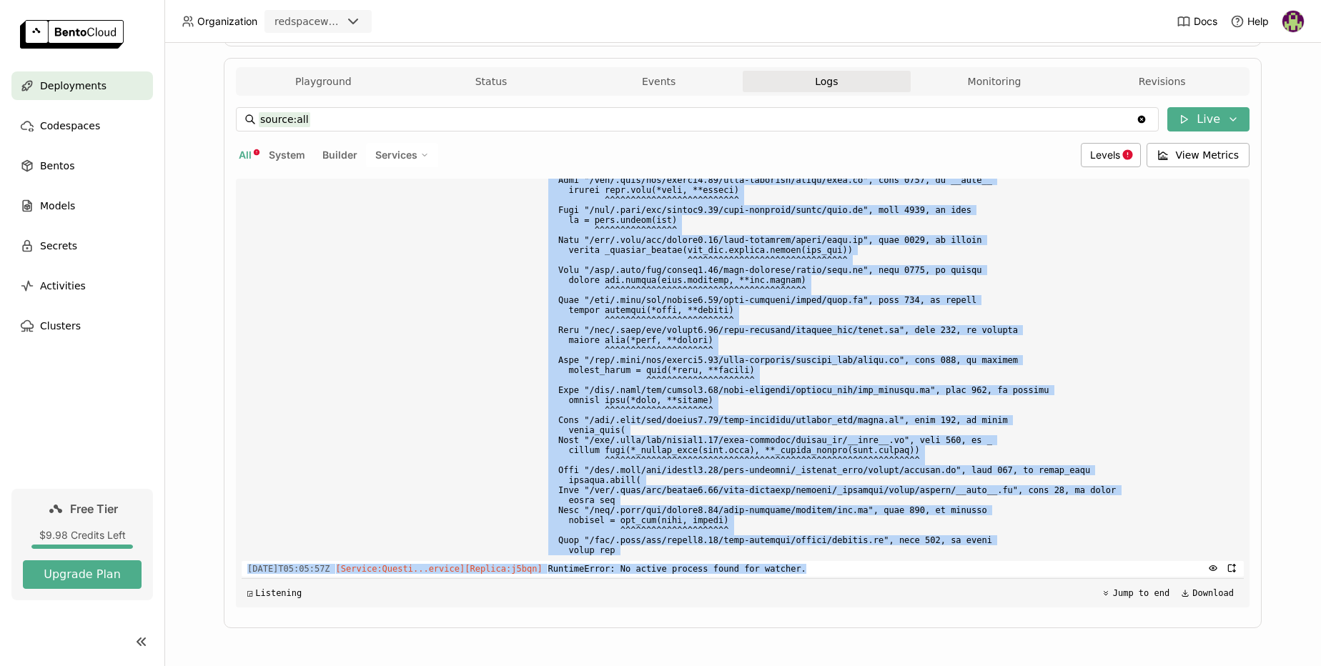
drag, startPoint x: 560, startPoint y: 204, endPoint x: 857, endPoint y: 573, distance: 473.4
click at [857, 573] on div "Load older logs 2025-09-25T05:03:33Z [Service:Questi...ervice] [Replica: rsmqq …" at bounding box center [743, 393] width 1002 height 429
copy div "File "/app/.venv/lib/python3.12/site-packages/_bentoml_sdk/service/factory.py",…"
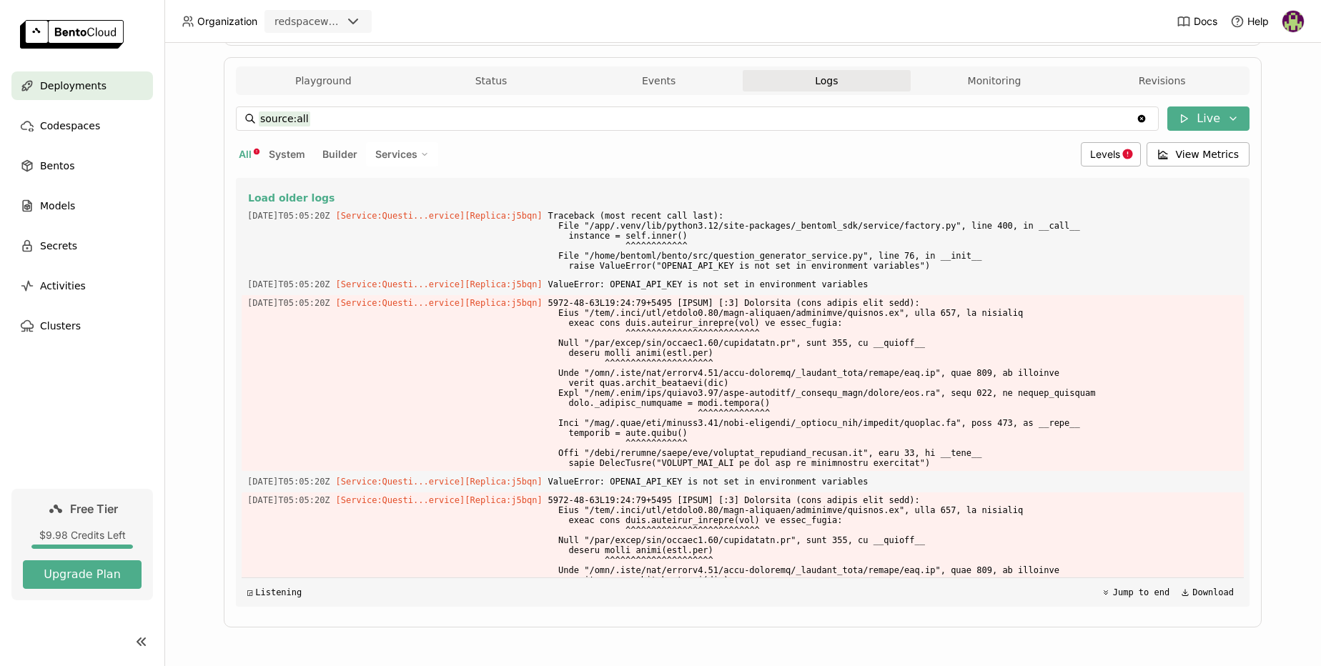
scroll to position [226, 0]
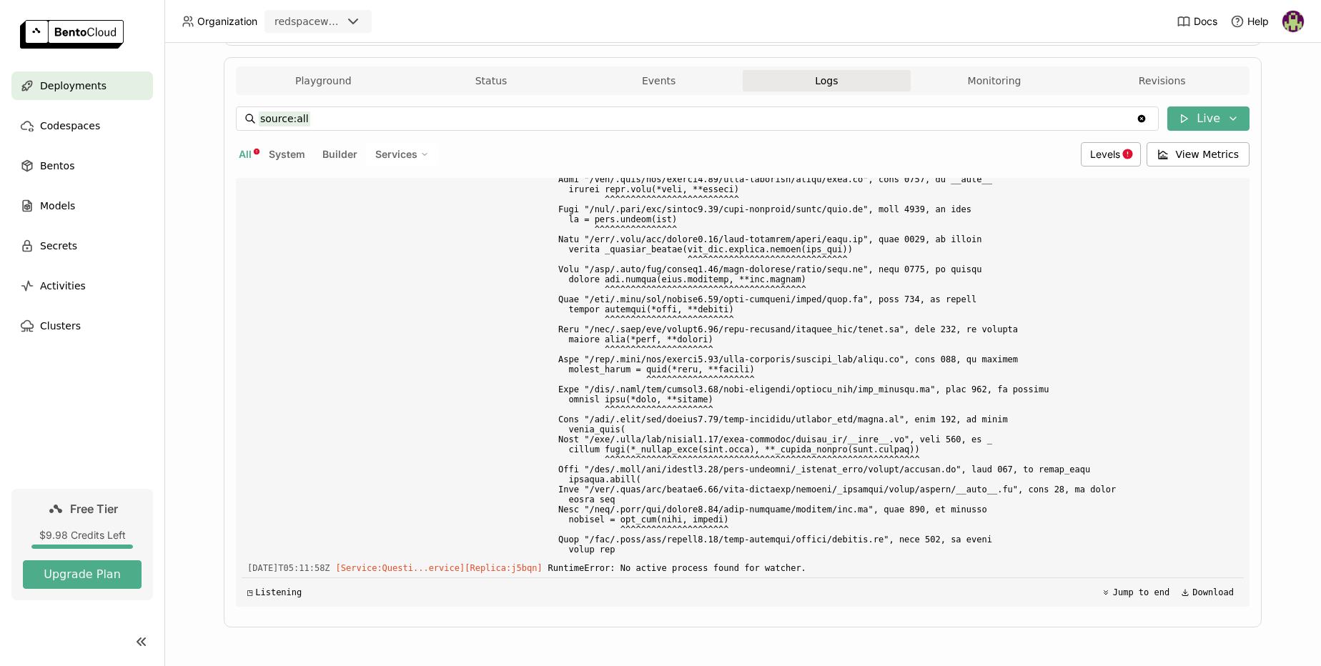
click at [83, 93] on span "Deployments" at bounding box center [73, 85] width 66 height 17
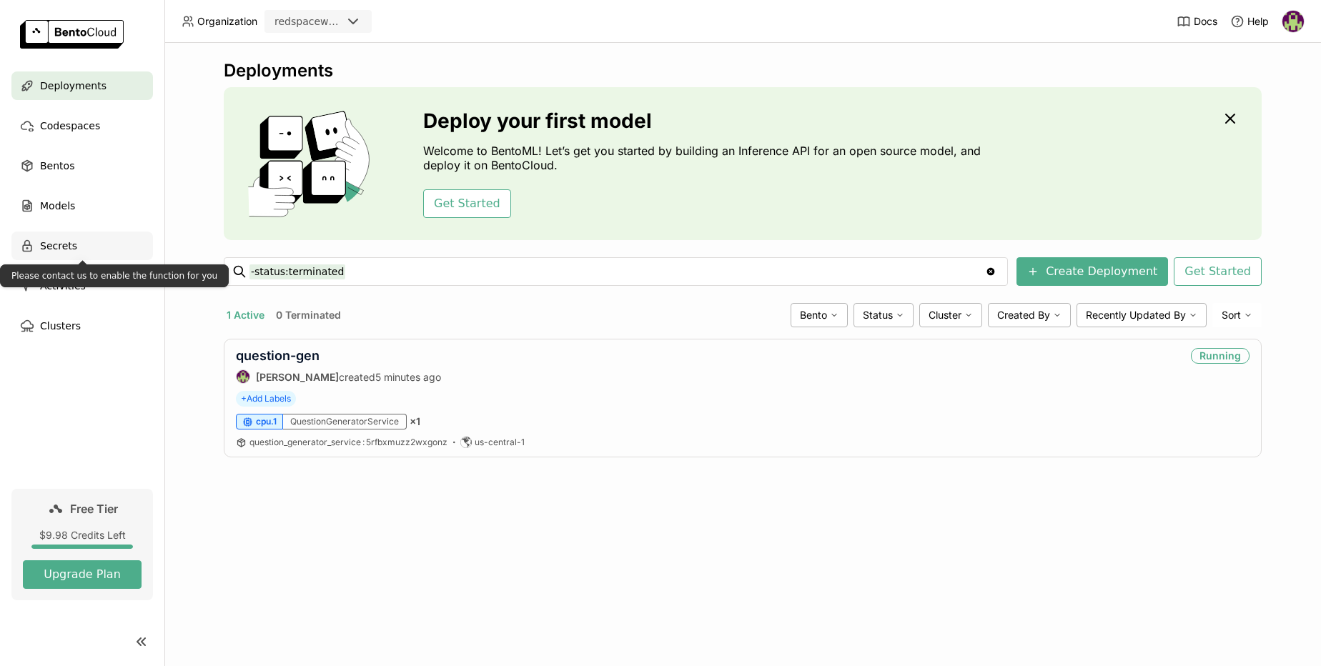
click at [70, 247] on span "Secrets" at bounding box center [58, 245] width 37 height 17
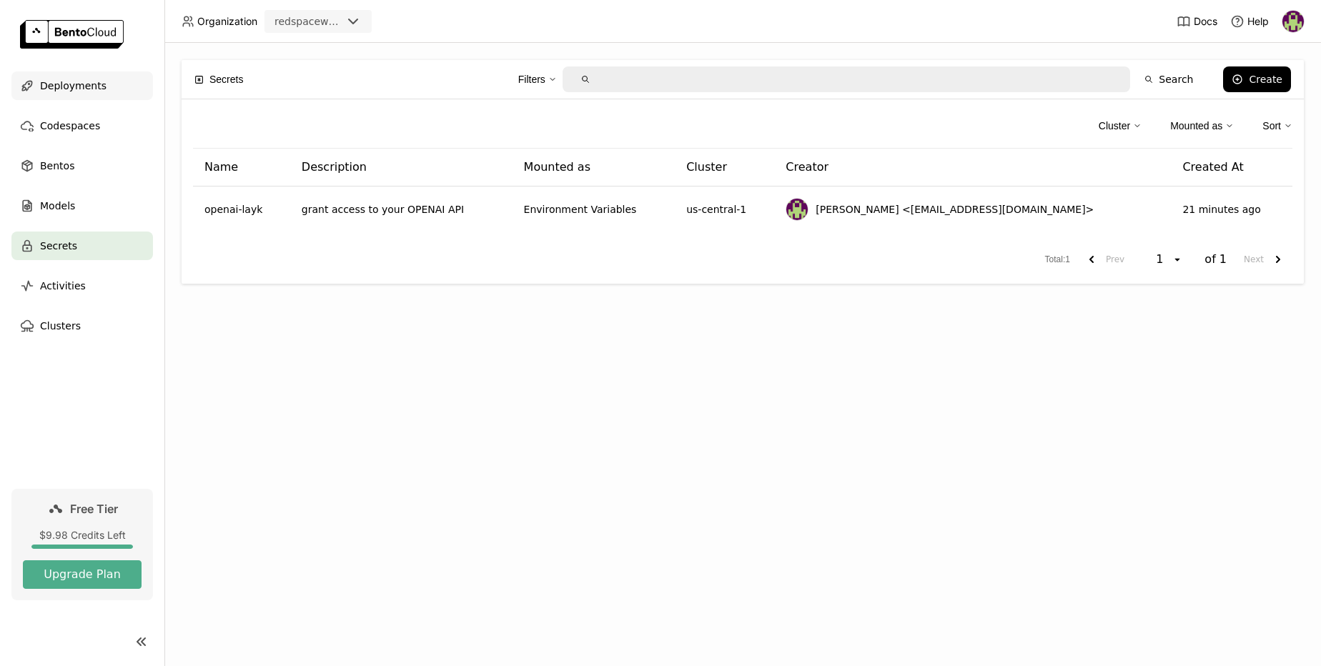
click at [79, 87] on span "Deployments" at bounding box center [73, 85] width 66 height 17
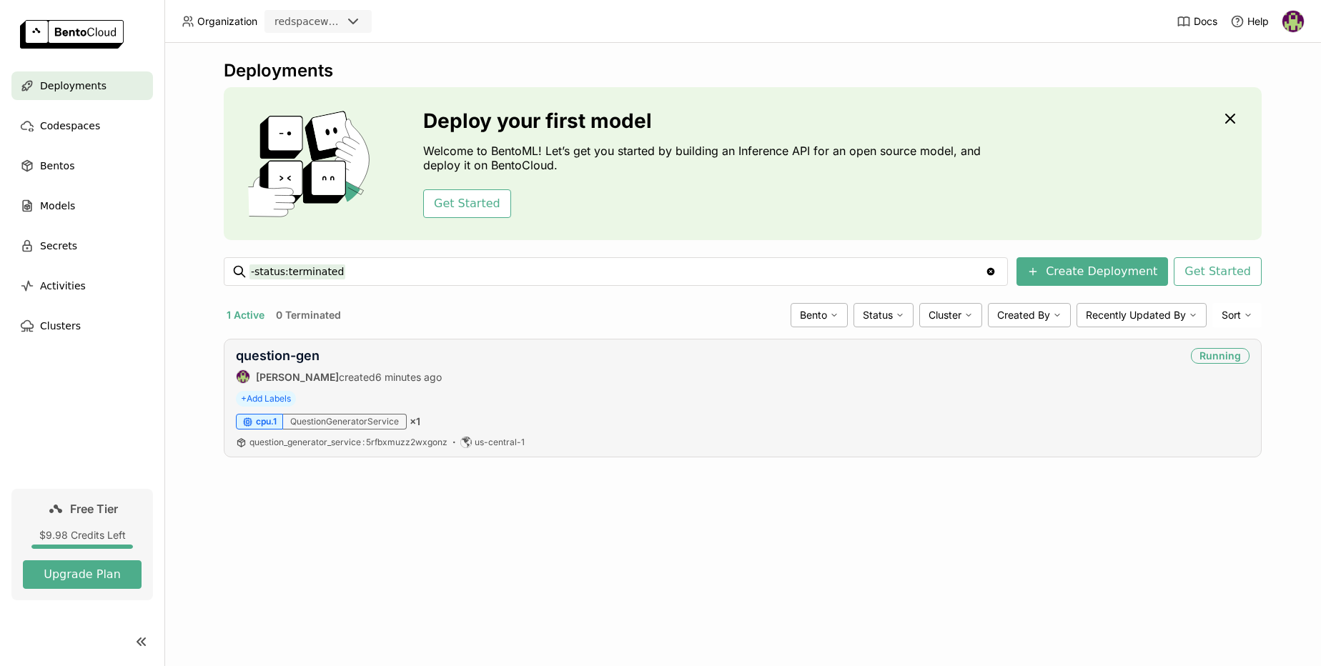
click at [280, 363] on div "question-gen" at bounding box center [339, 356] width 206 height 16
click at [280, 360] on link "question-gen" at bounding box center [278, 355] width 84 height 15
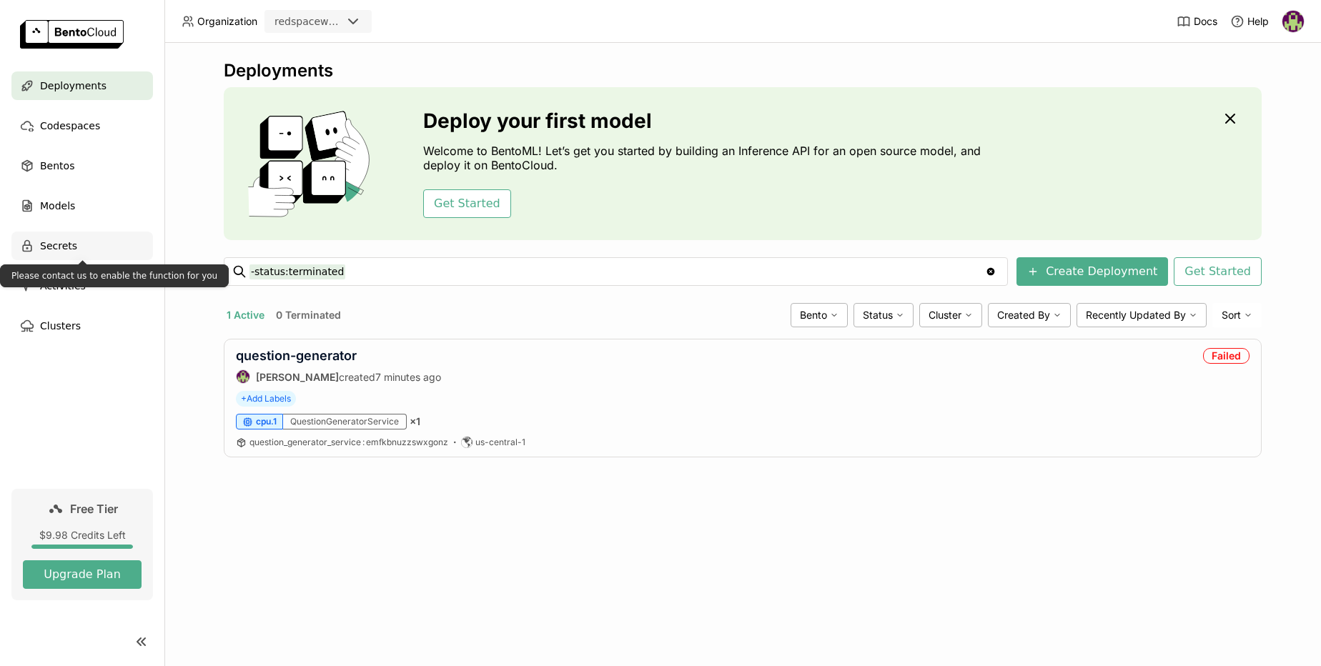
click at [52, 255] on div "Secrets" at bounding box center [82, 246] width 142 height 29
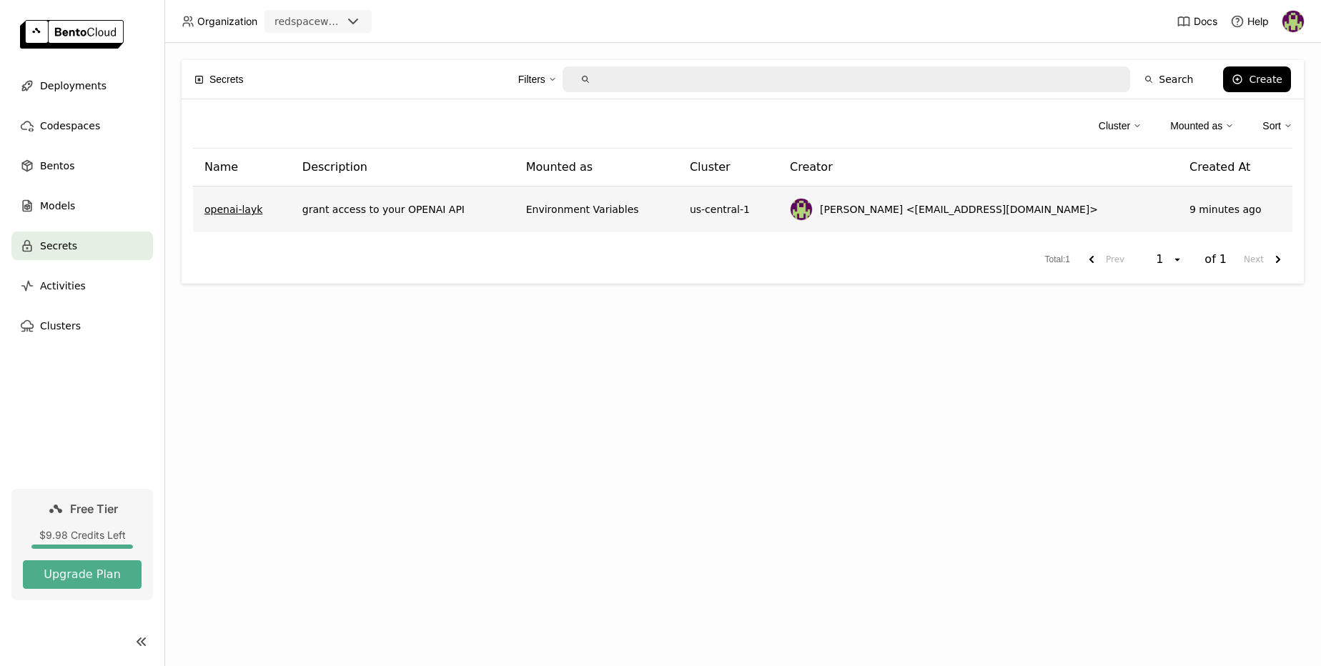
click at [224, 210] on link "openai-layk" at bounding box center [233, 209] width 58 height 14
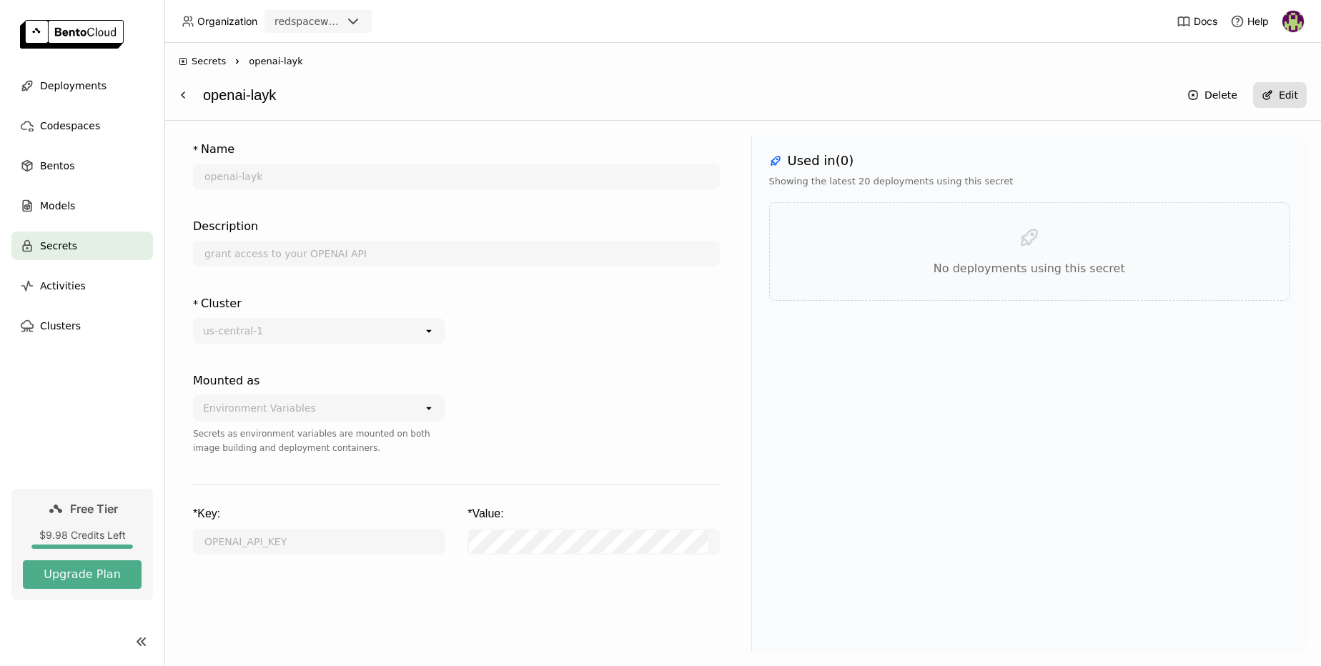
click at [1283, 96] on div "Edit" at bounding box center [1288, 94] width 19 height 11
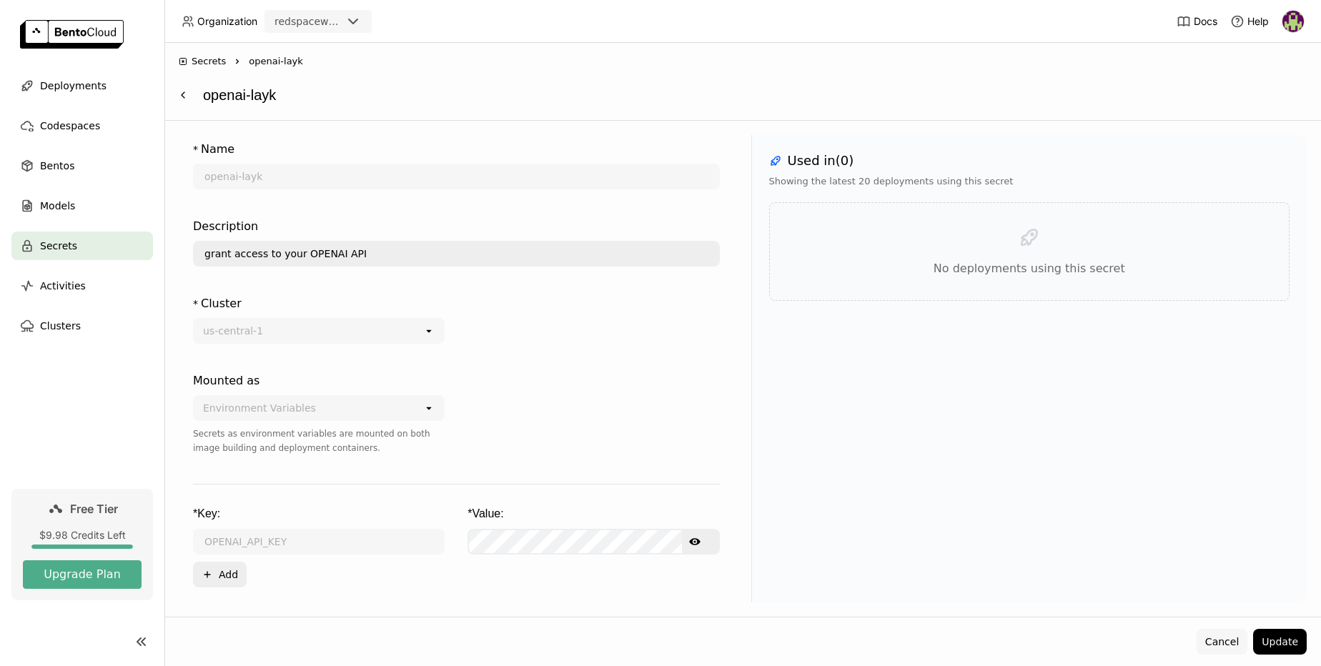
click at [1219, 646] on button "Cancel" at bounding box center [1222, 642] width 51 height 26
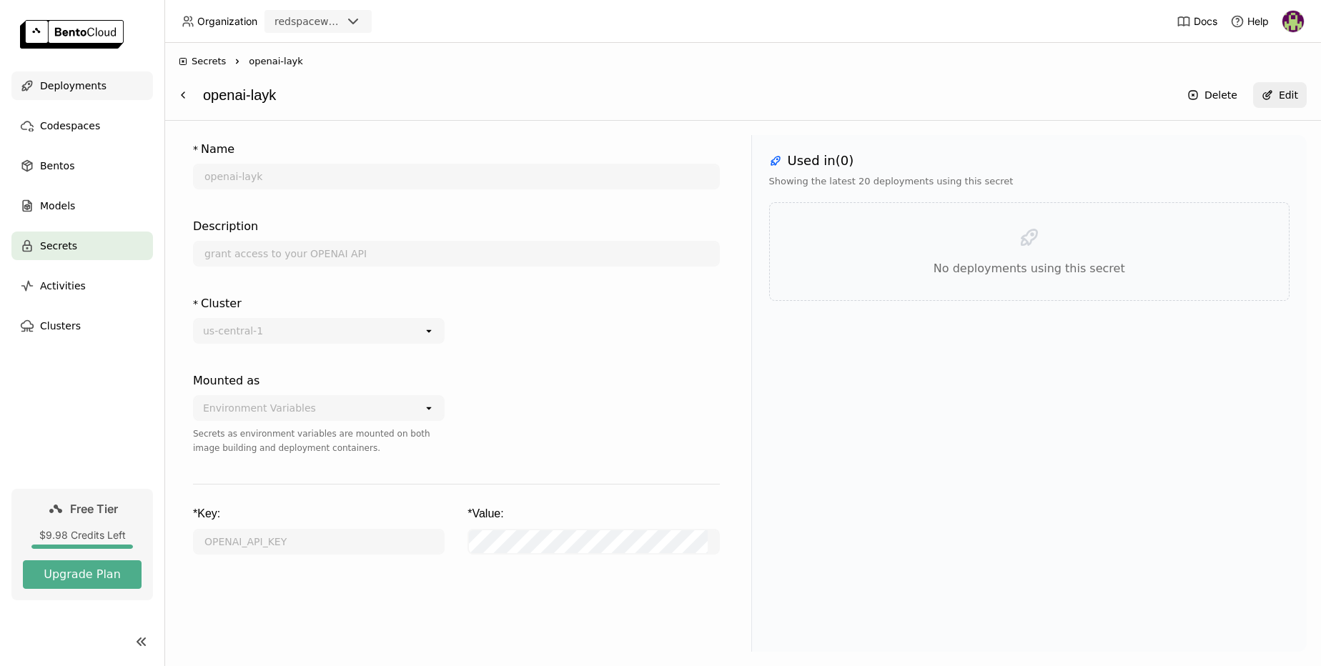
click at [76, 92] on span "Deployments" at bounding box center [73, 85] width 66 height 17
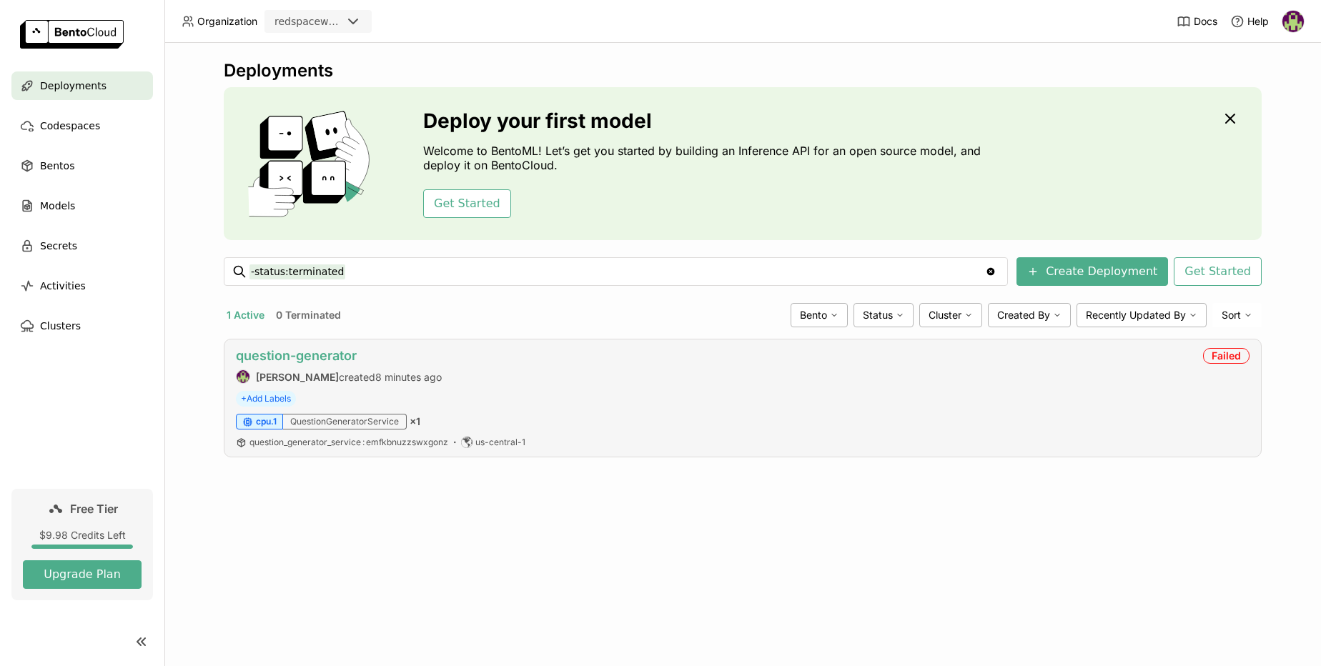
click at [265, 353] on link "question-generator" at bounding box center [296, 355] width 121 height 15
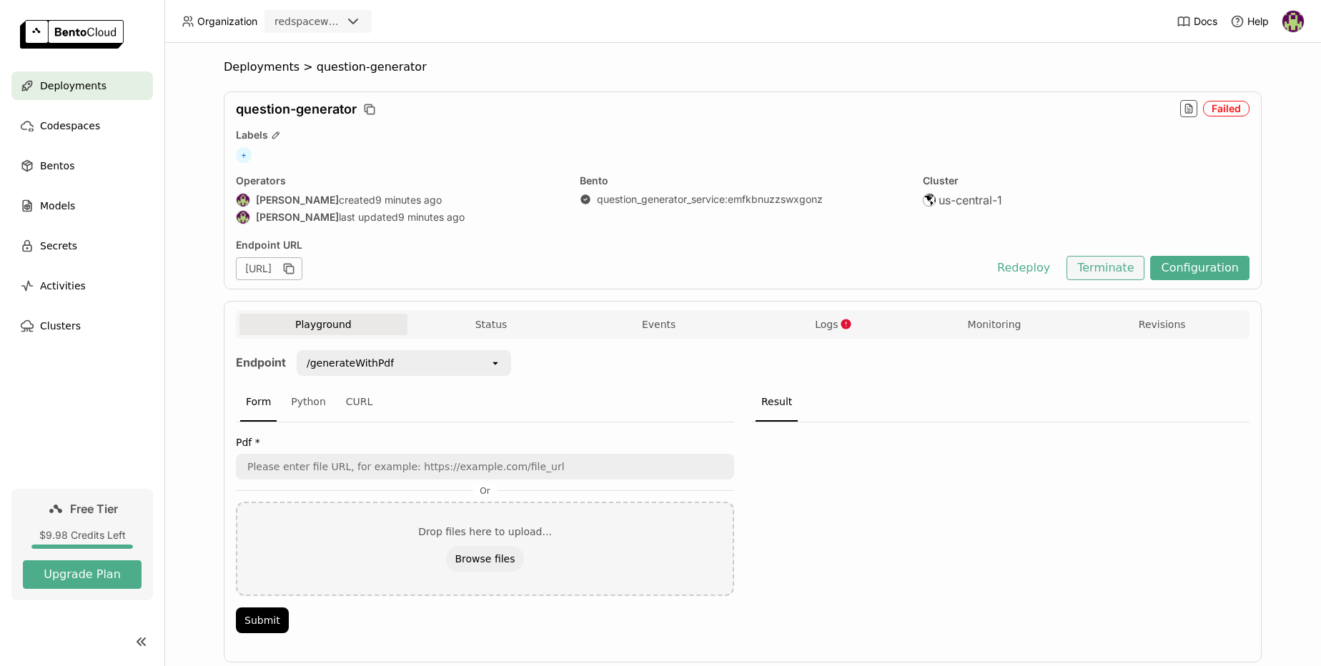
click at [1095, 265] on button "Terminate" at bounding box center [1106, 268] width 78 height 24
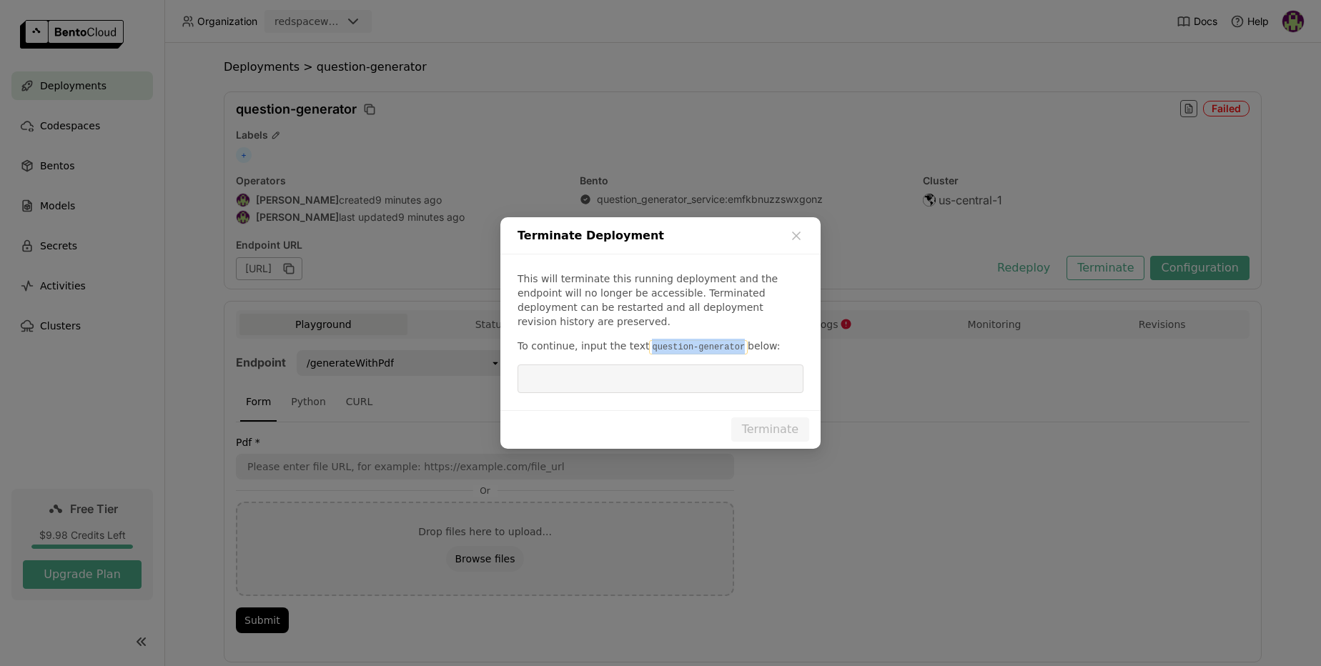
drag, startPoint x: 736, startPoint y: 341, endPoint x: 641, endPoint y: 342, distance: 95.8
click at [649, 342] on code "question-generator" at bounding box center [698, 347] width 99 height 14
copy code "question-generator"
click at [553, 373] on input "dialog" at bounding box center [660, 378] width 269 height 27
paste input "question-generator"
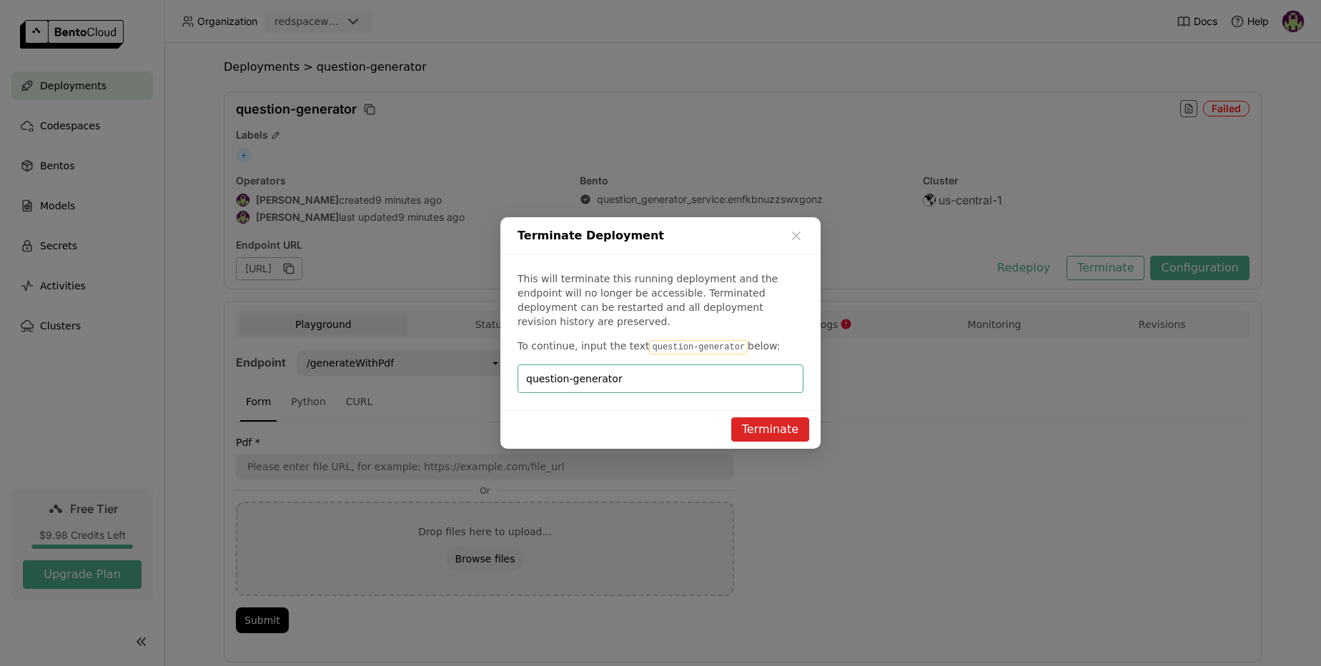
type input "question-generator"
click at [769, 424] on button "Terminate" at bounding box center [770, 430] width 78 height 24
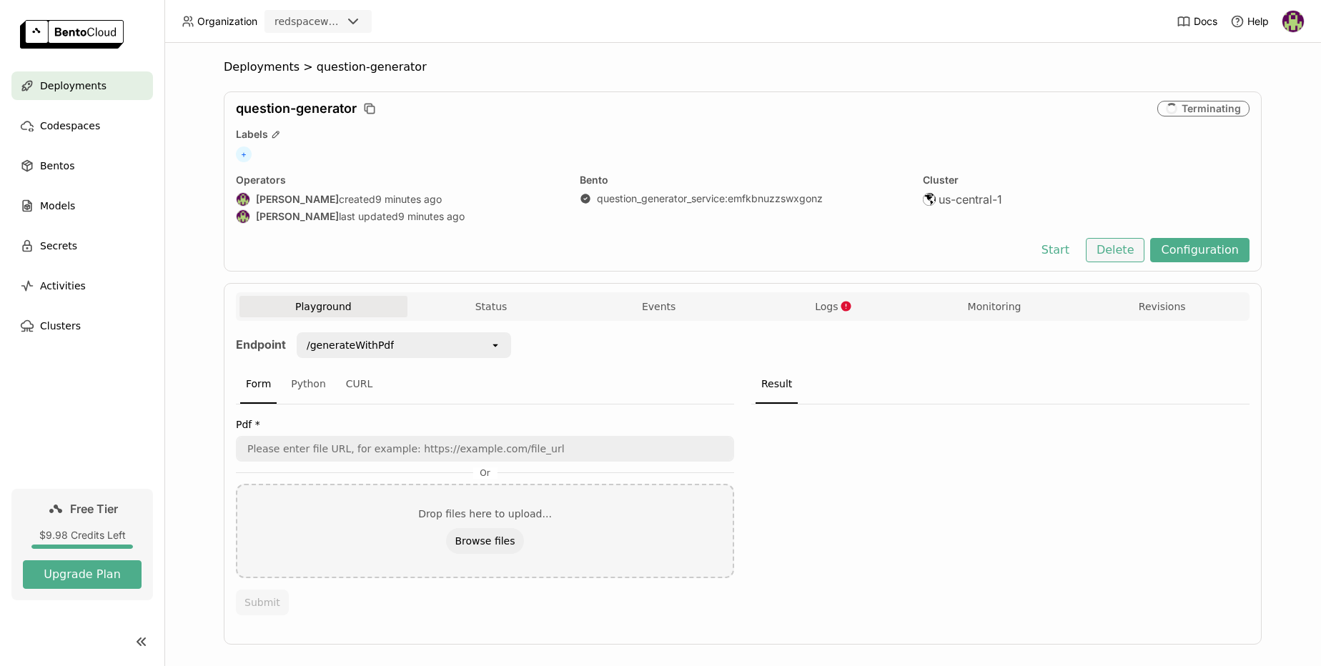
click at [1105, 257] on button "Delete" at bounding box center [1115, 250] width 59 height 24
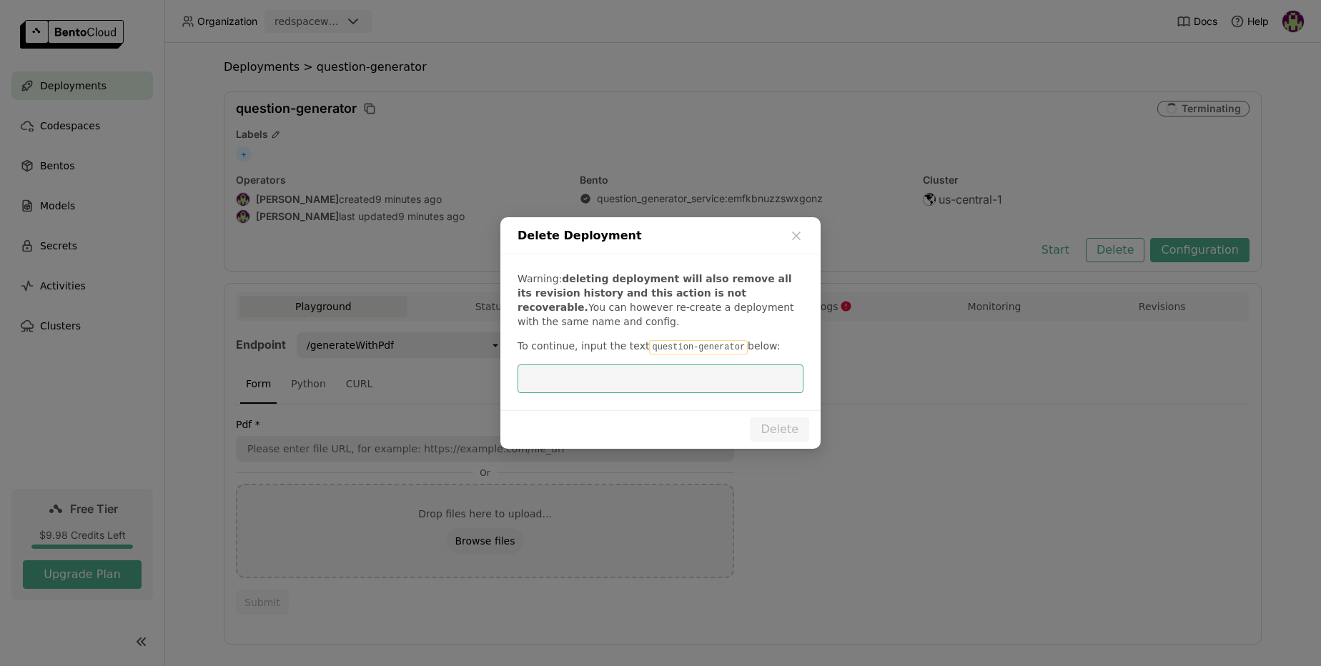
click at [792, 234] on icon "dialog" at bounding box center [796, 236] width 14 height 14
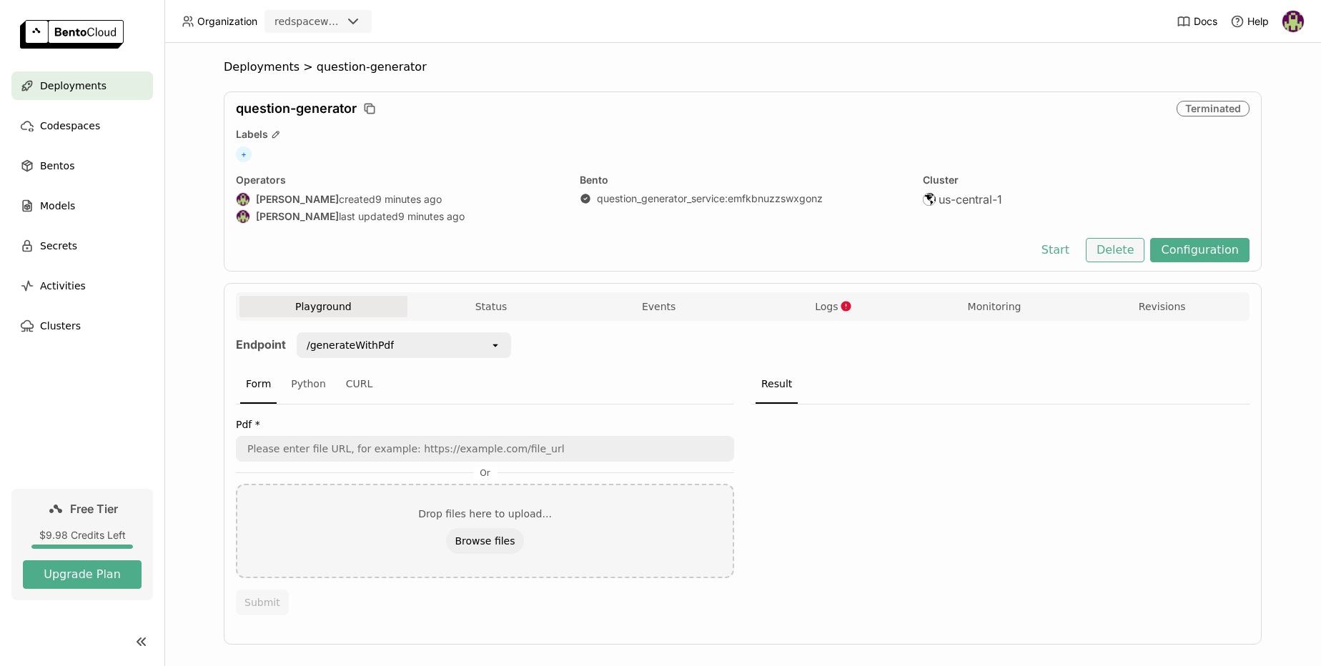
click at [1120, 252] on button "Delete" at bounding box center [1115, 250] width 59 height 24
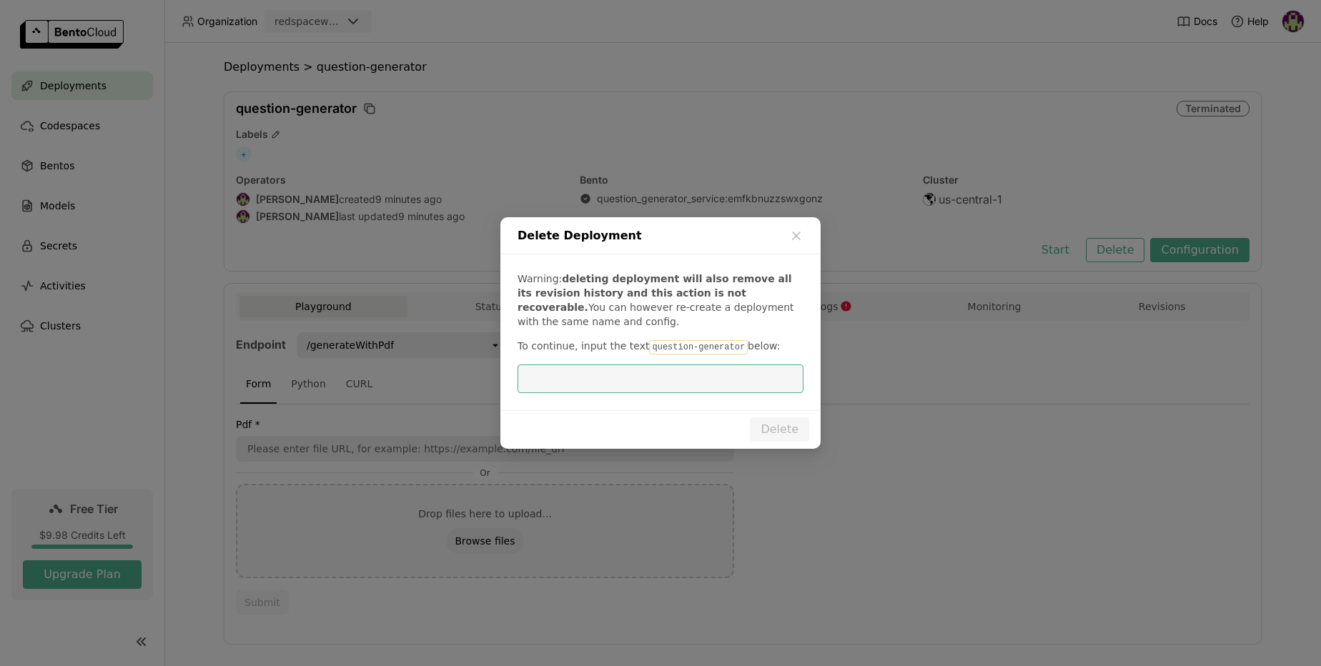
click at [551, 385] on input "dialog" at bounding box center [660, 378] width 269 height 27
type input "question-generator"
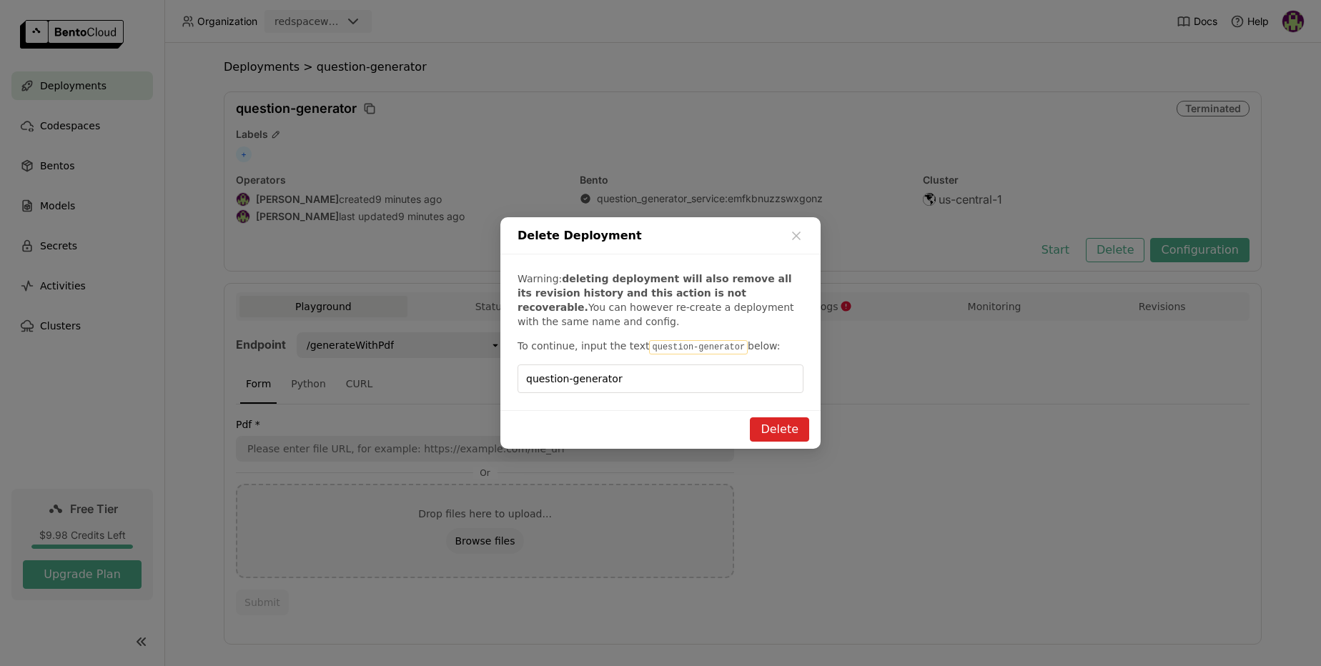
click at [774, 433] on button "Delete" at bounding box center [779, 430] width 59 height 24
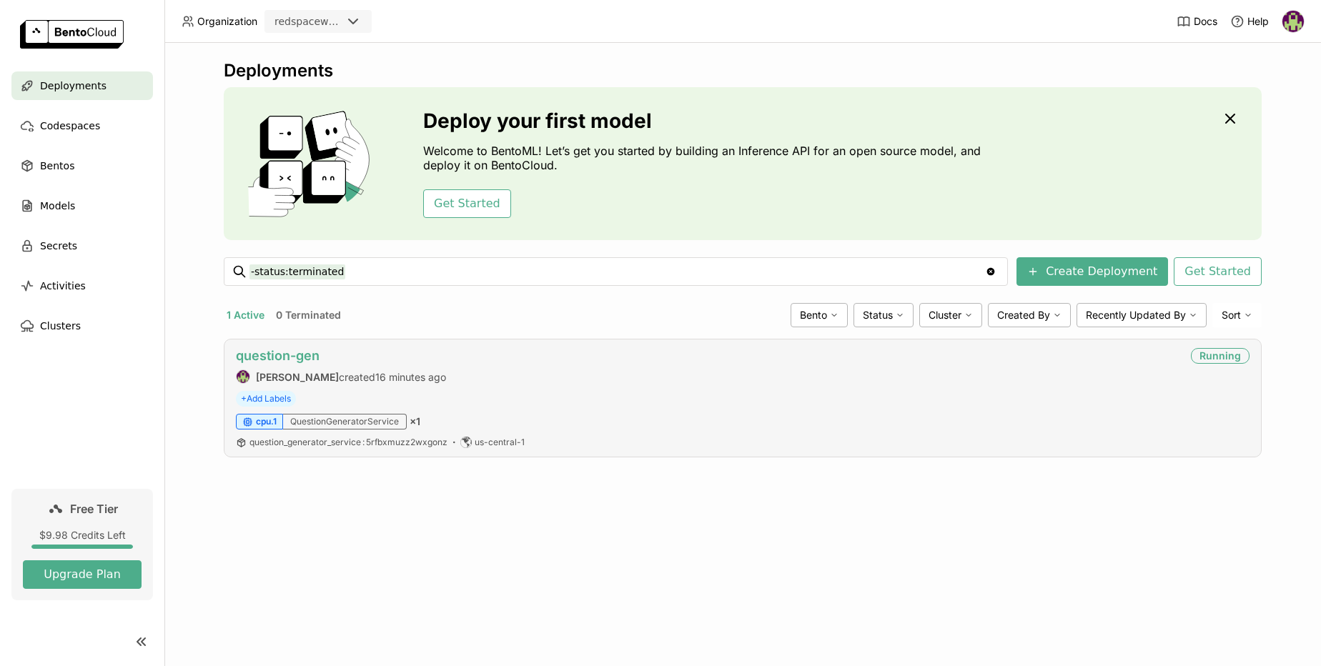
click at [295, 356] on link "question-gen" at bounding box center [278, 355] width 84 height 15
click at [281, 357] on link "question-gen" at bounding box center [278, 355] width 84 height 15
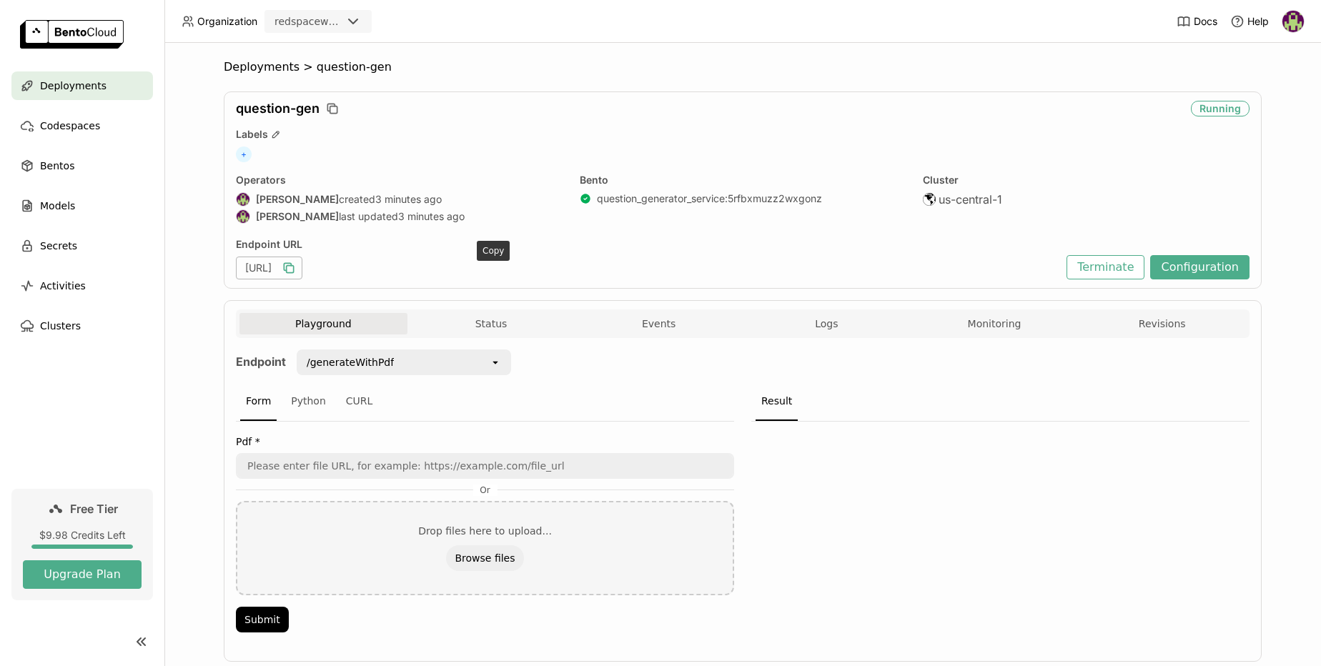
click at [296, 271] on icon "button" at bounding box center [289, 268] width 14 height 14
